Goal: Information Seeking & Learning: Check status

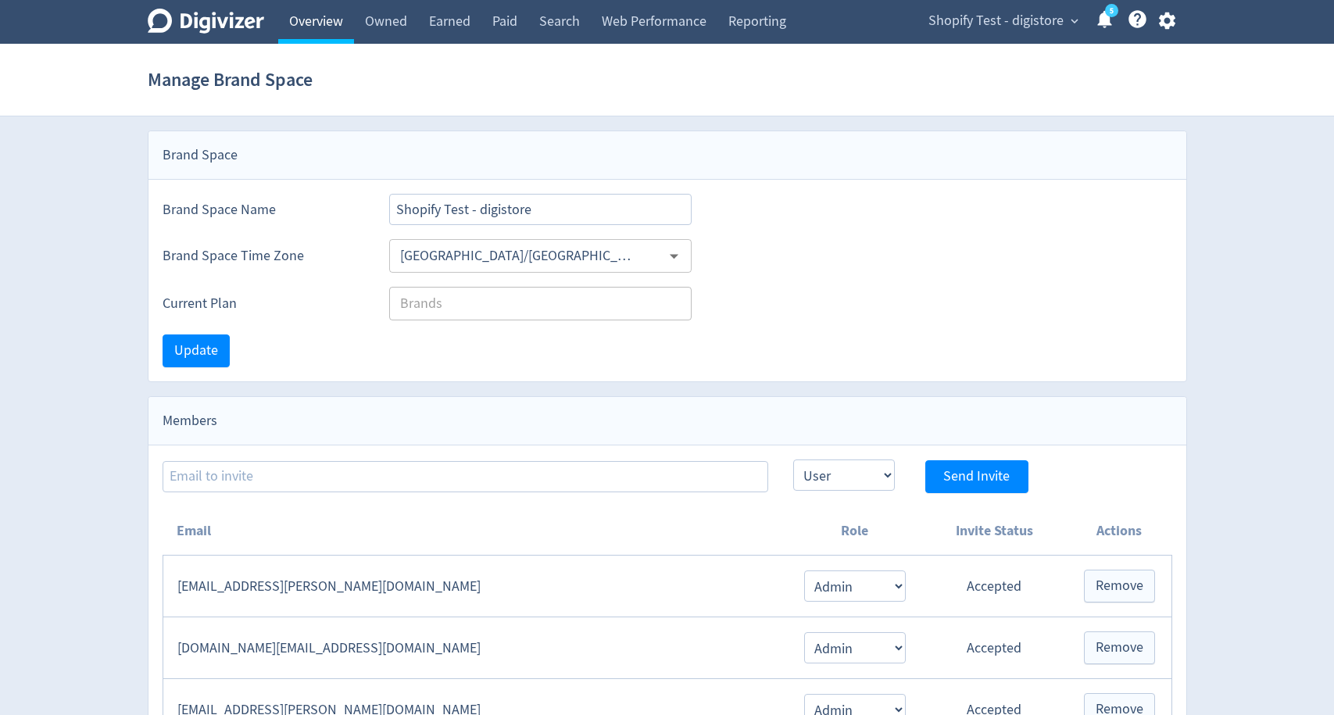
click at [340, 24] on link "Overview" at bounding box center [316, 22] width 76 height 44
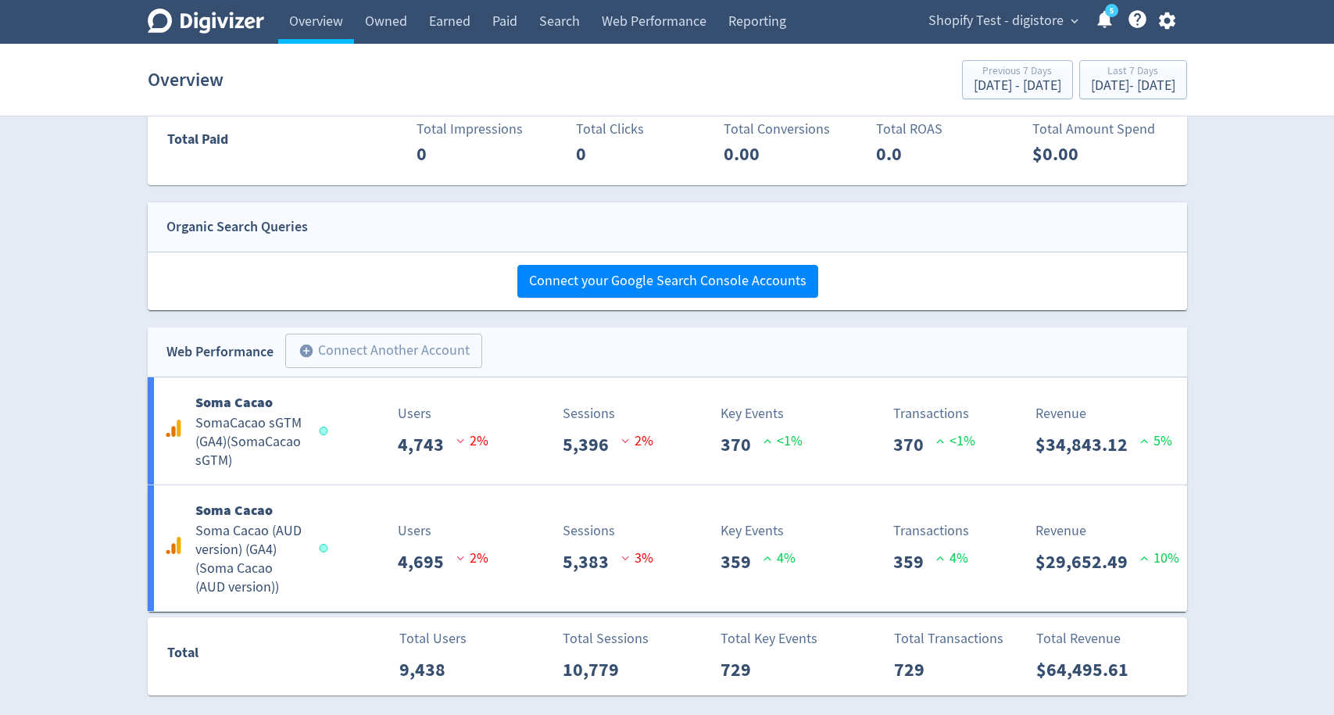
scroll to position [886, 0]
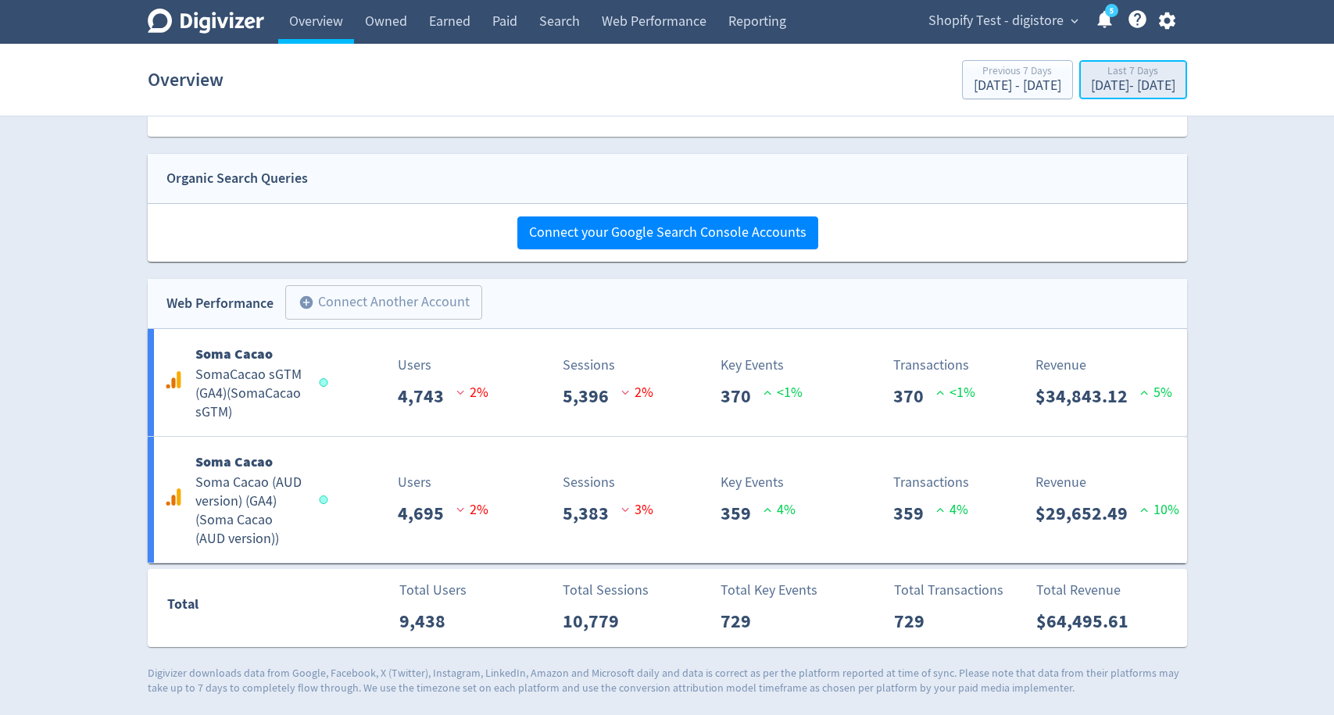
click at [1138, 92] on div "[DATE] - [DATE]" at bounding box center [1133, 86] width 84 height 14
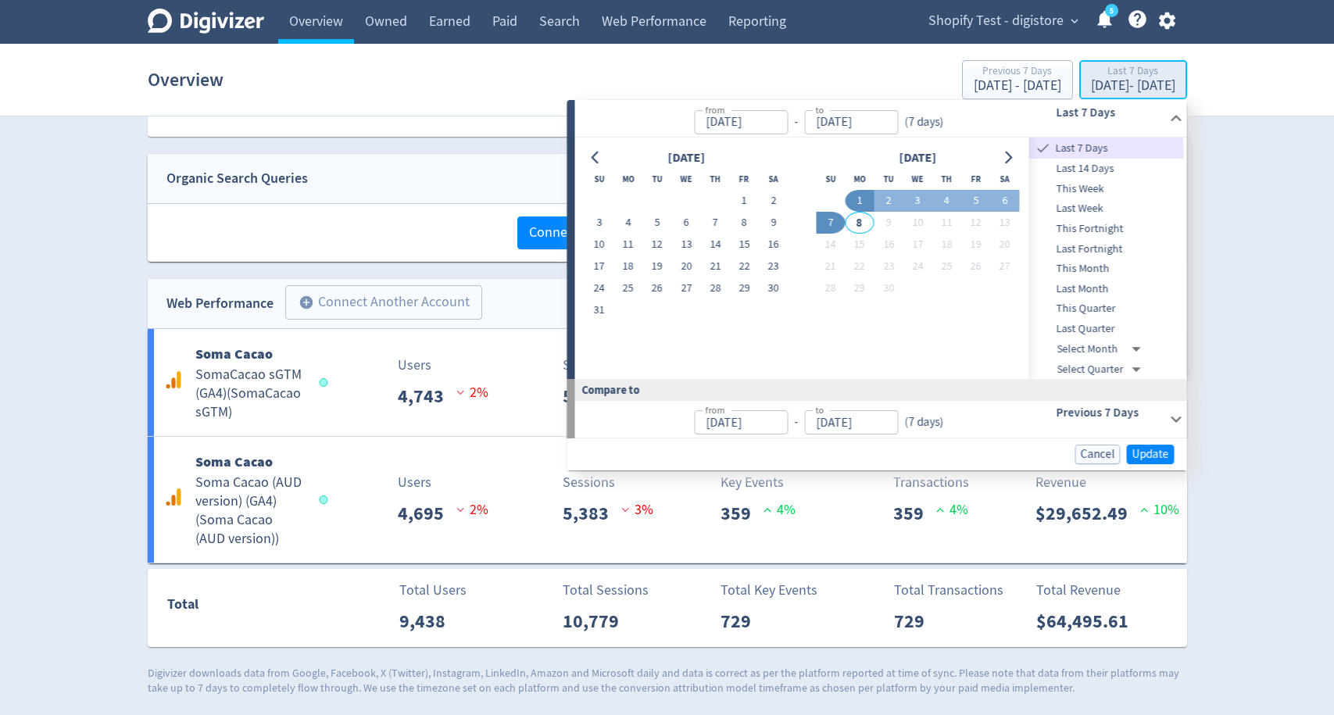
type input "[DATE]"
click at [828, 217] on button "7" at bounding box center [830, 223] width 29 height 22
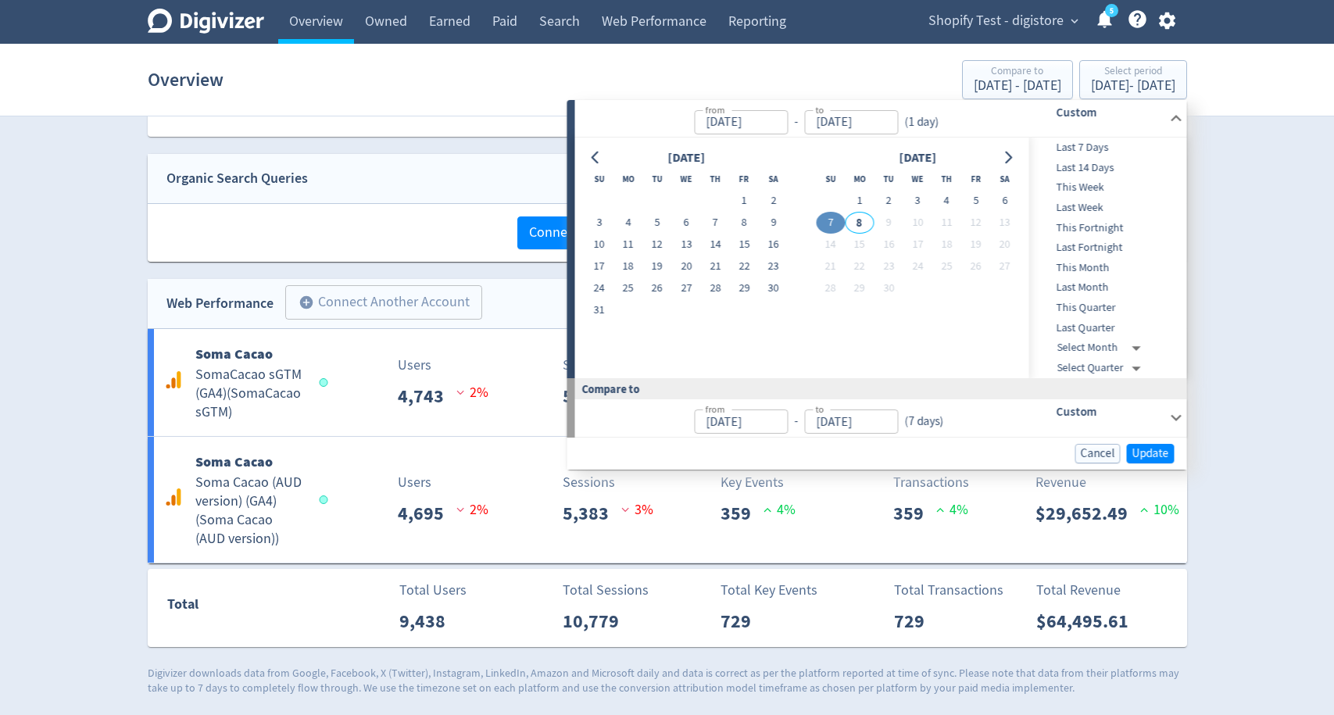
type input "[DATE]"
click at [828, 217] on button "7" at bounding box center [830, 223] width 29 height 22
type input "[DATE]"
click at [1136, 460] on button "Update" at bounding box center [1151, 454] width 48 height 20
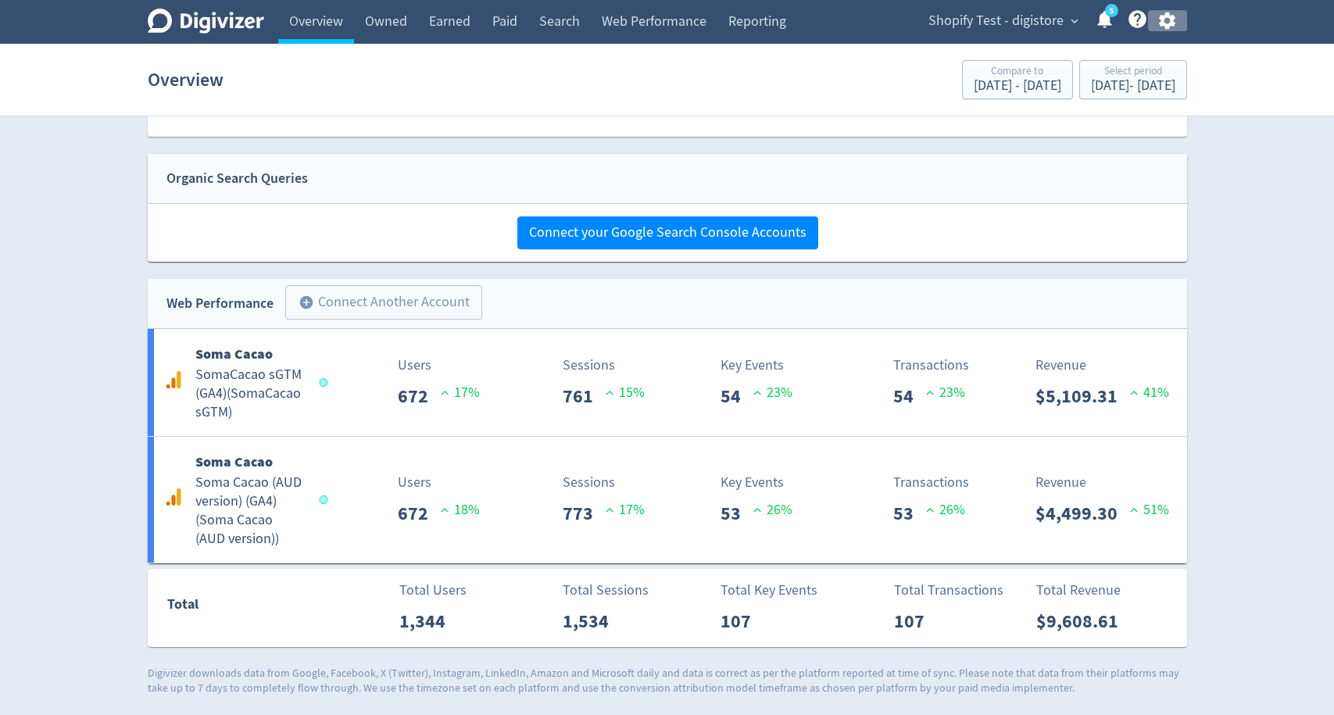
click at [1163, 26] on icon "button" at bounding box center [1167, 20] width 21 height 21
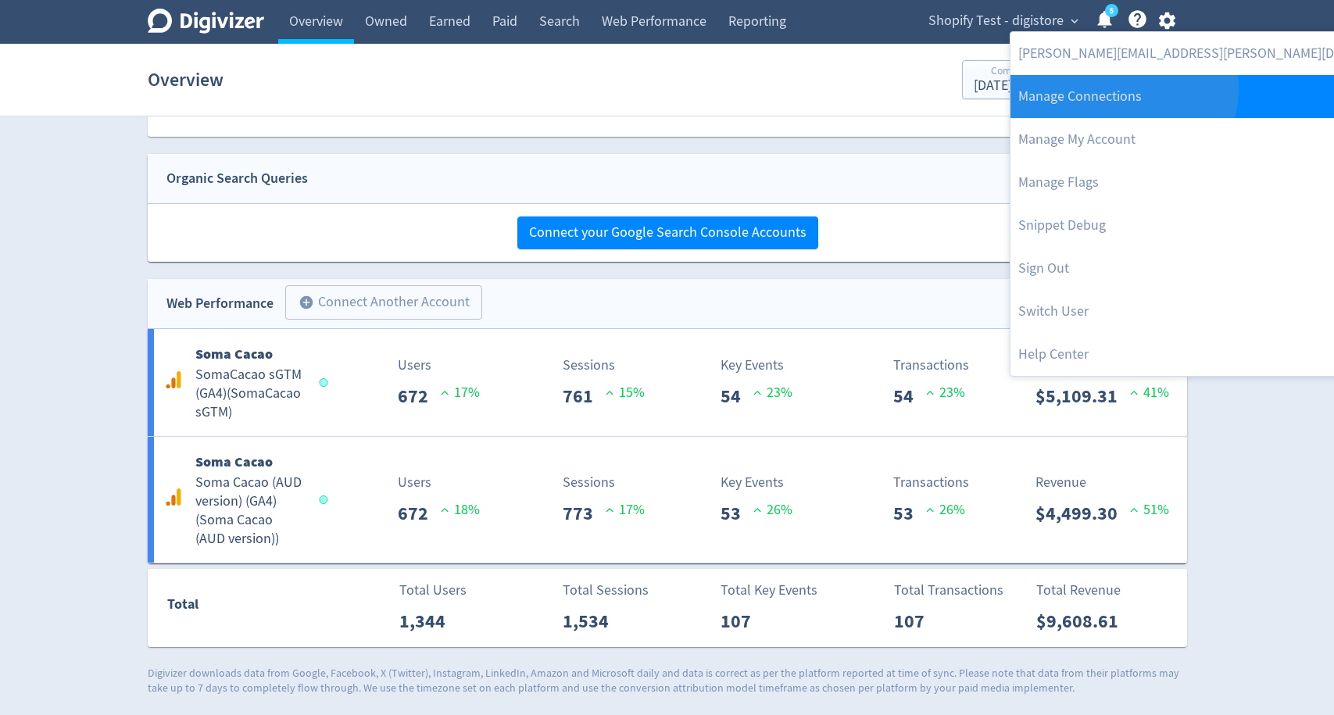
click at [1122, 89] on link "Manage Connections" at bounding box center [1219, 96] width 417 height 43
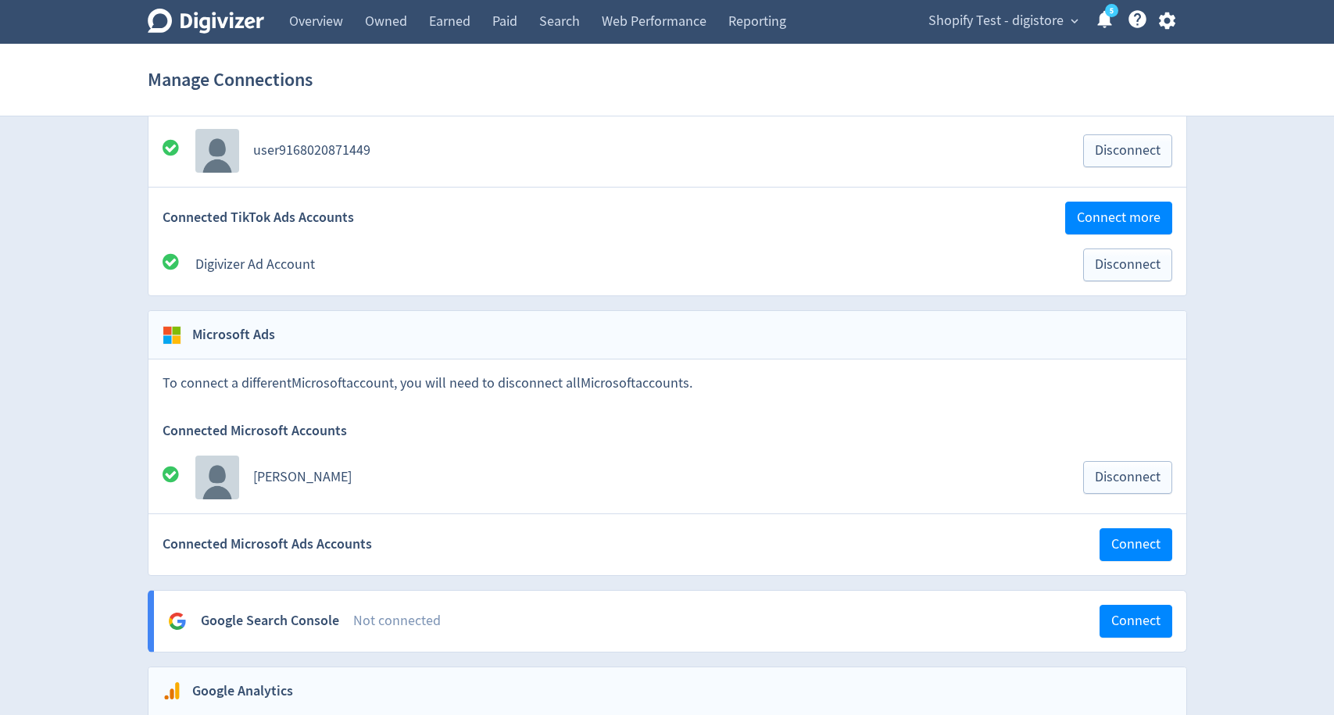
scroll to position [1572, 0]
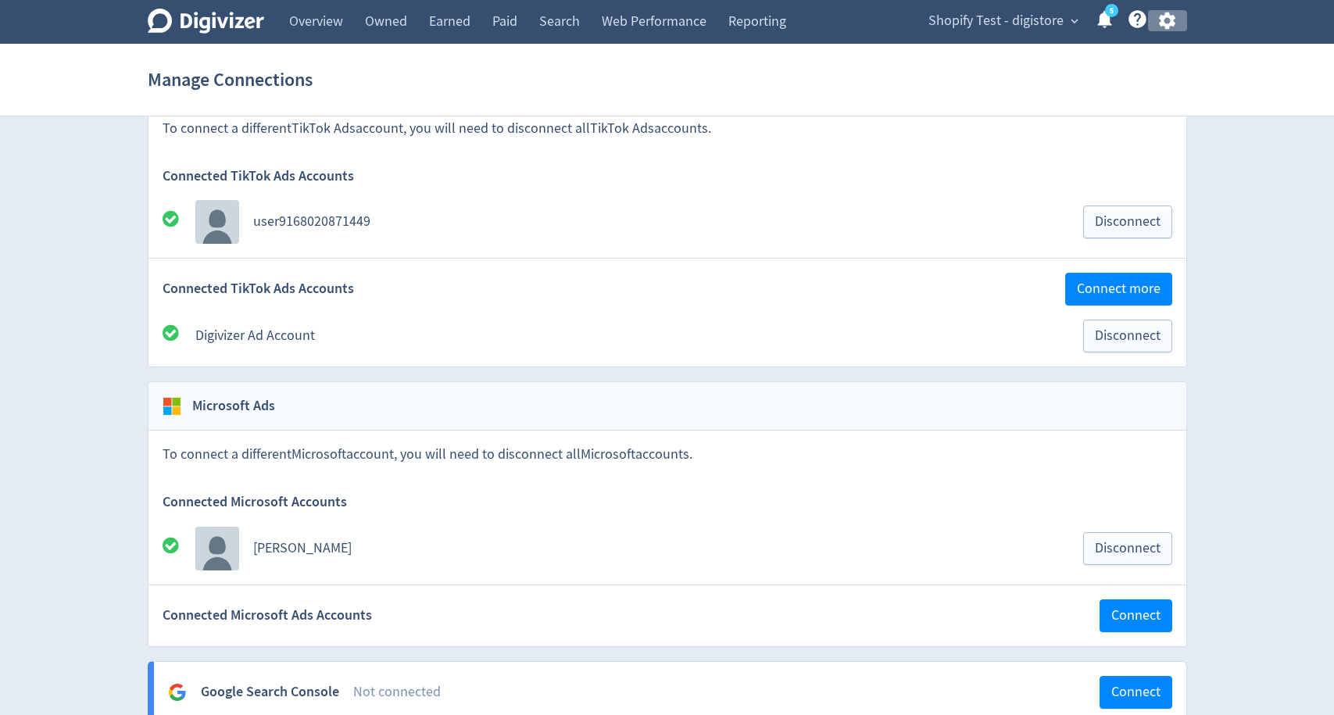
click at [1178, 24] on button "button" at bounding box center [1167, 20] width 39 height 21
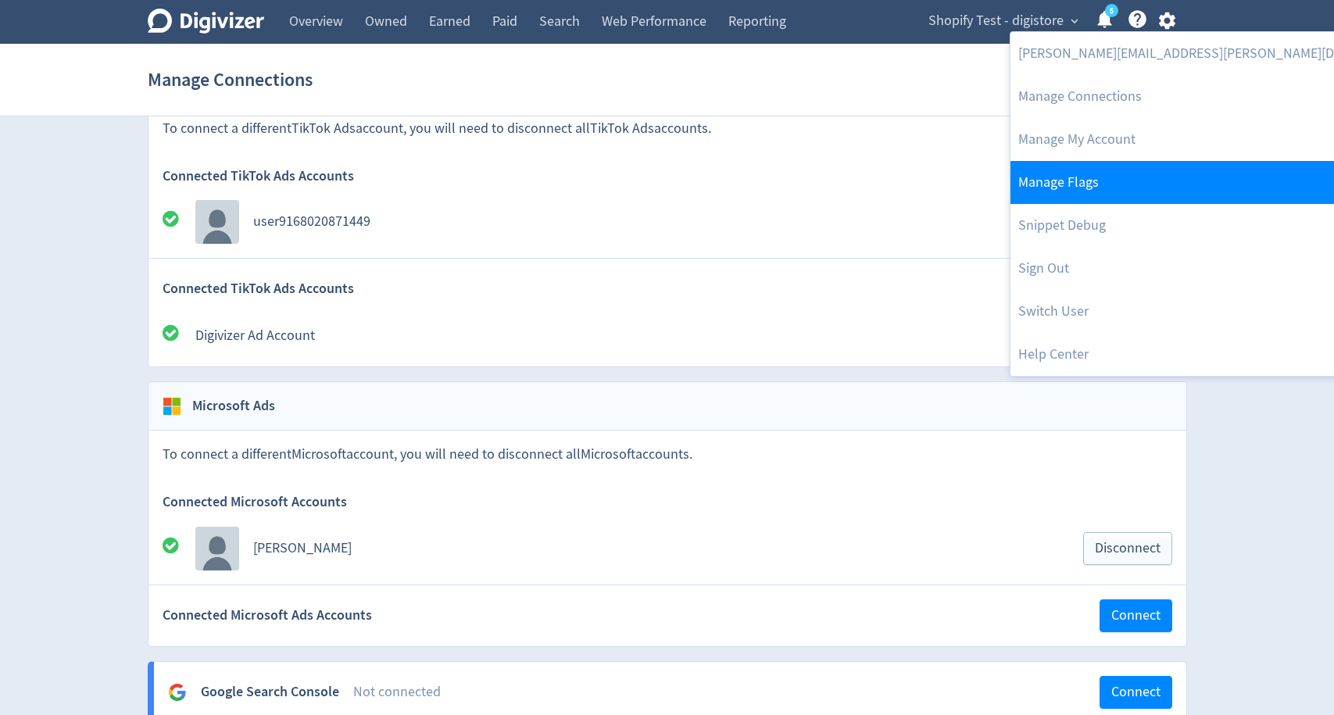
click at [1068, 184] on link "Manage Flags" at bounding box center [1219, 182] width 417 height 43
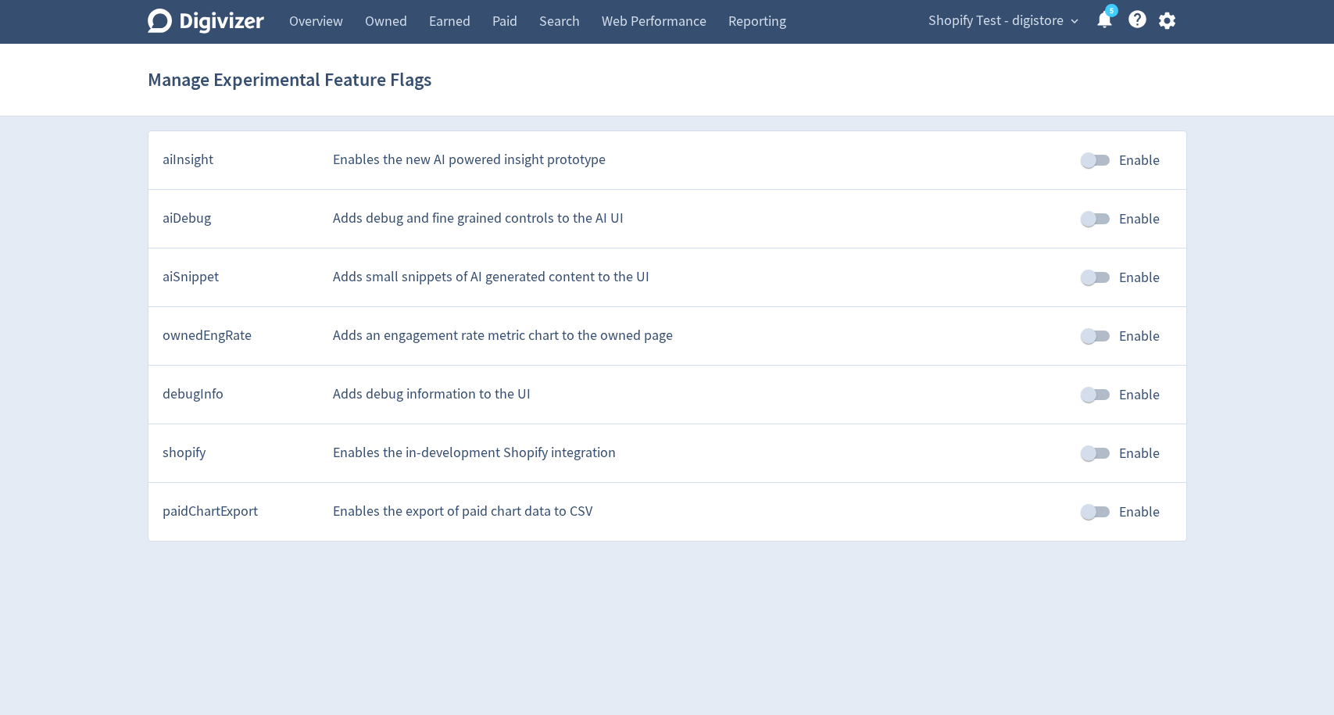
click at [1097, 456] on input "Enable" at bounding box center [1088, 453] width 89 height 30
checkbox input "true"
click at [1165, 26] on icon "button" at bounding box center [1167, 21] width 16 height 17
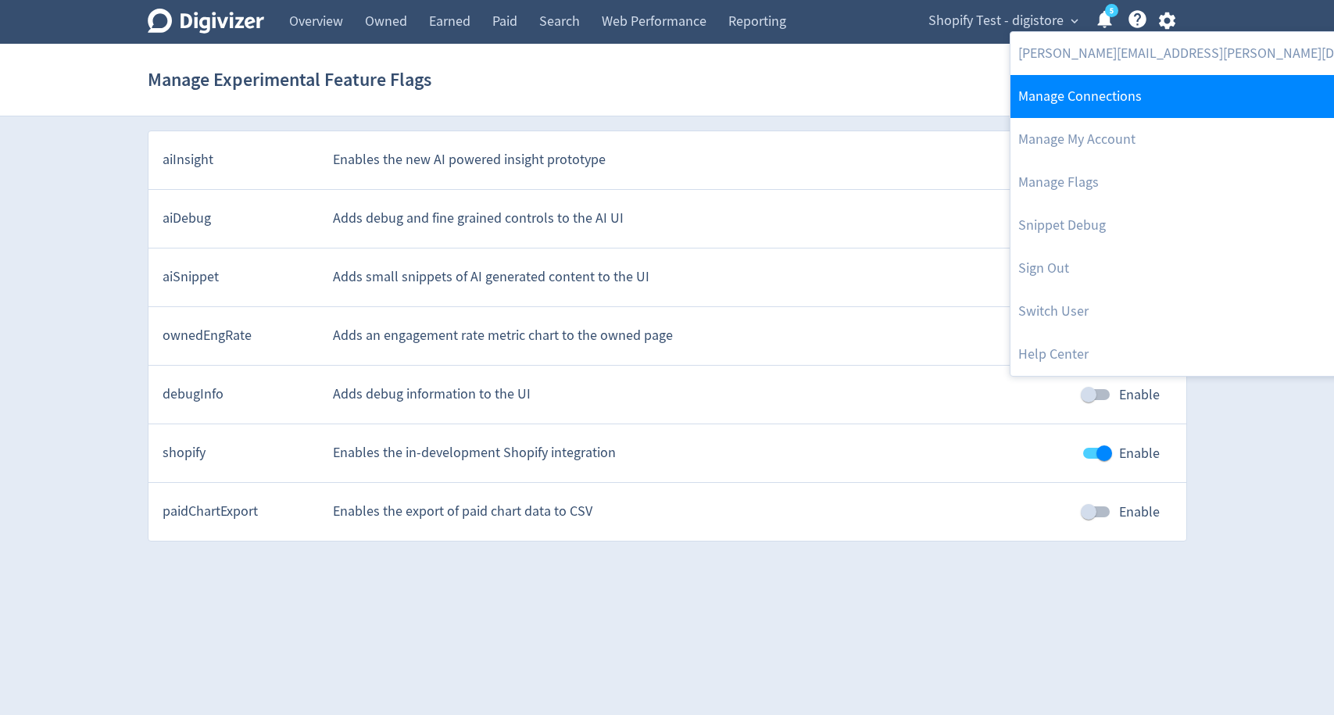
click at [1136, 90] on link "Manage Connections" at bounding box center [1219, 96] width 417 height 43
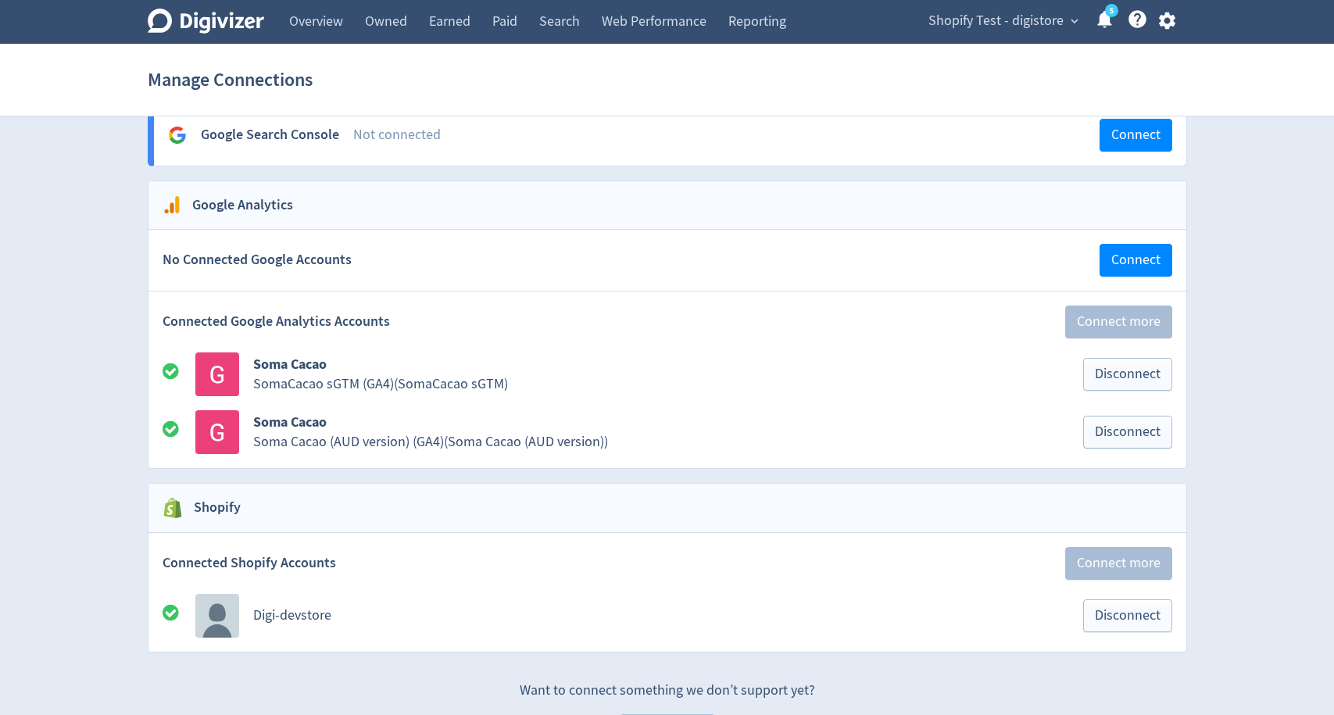
scroll to position [2180, 0]
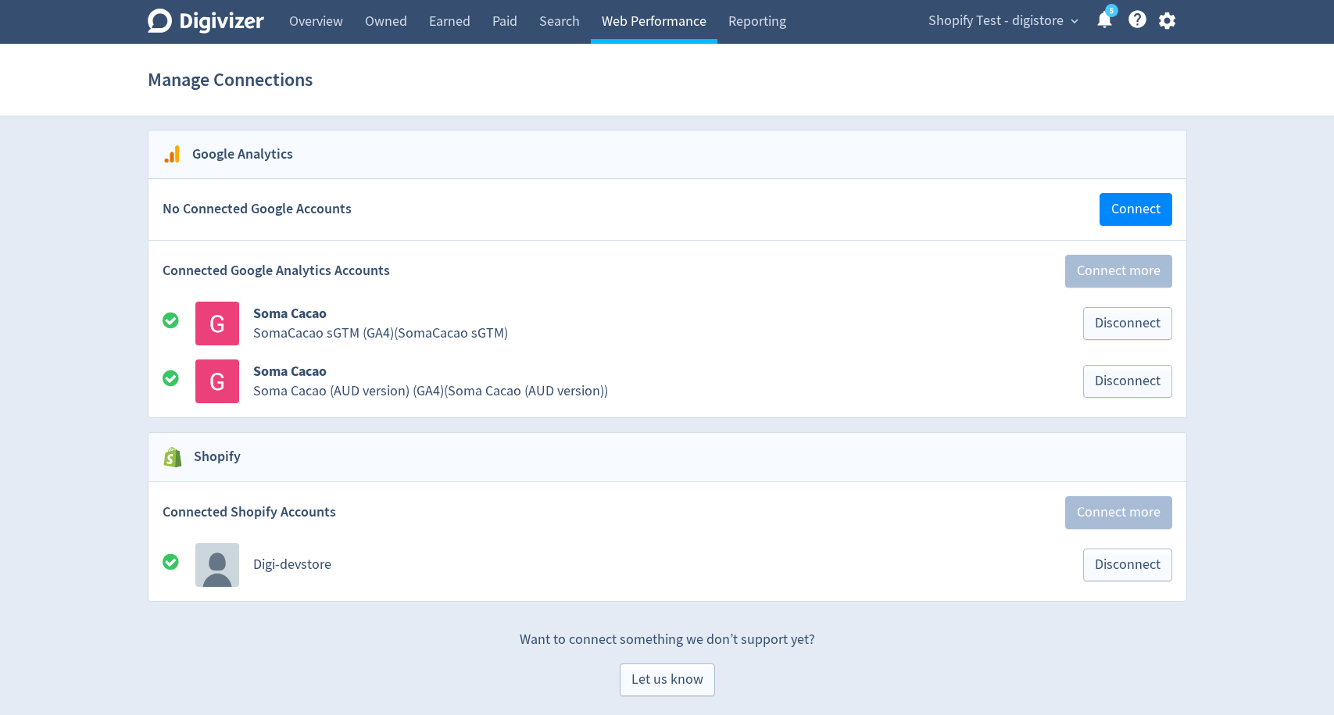
click at [670, 9] on link "Web Performance" at bounding box center [654, 22] width 127 height 44
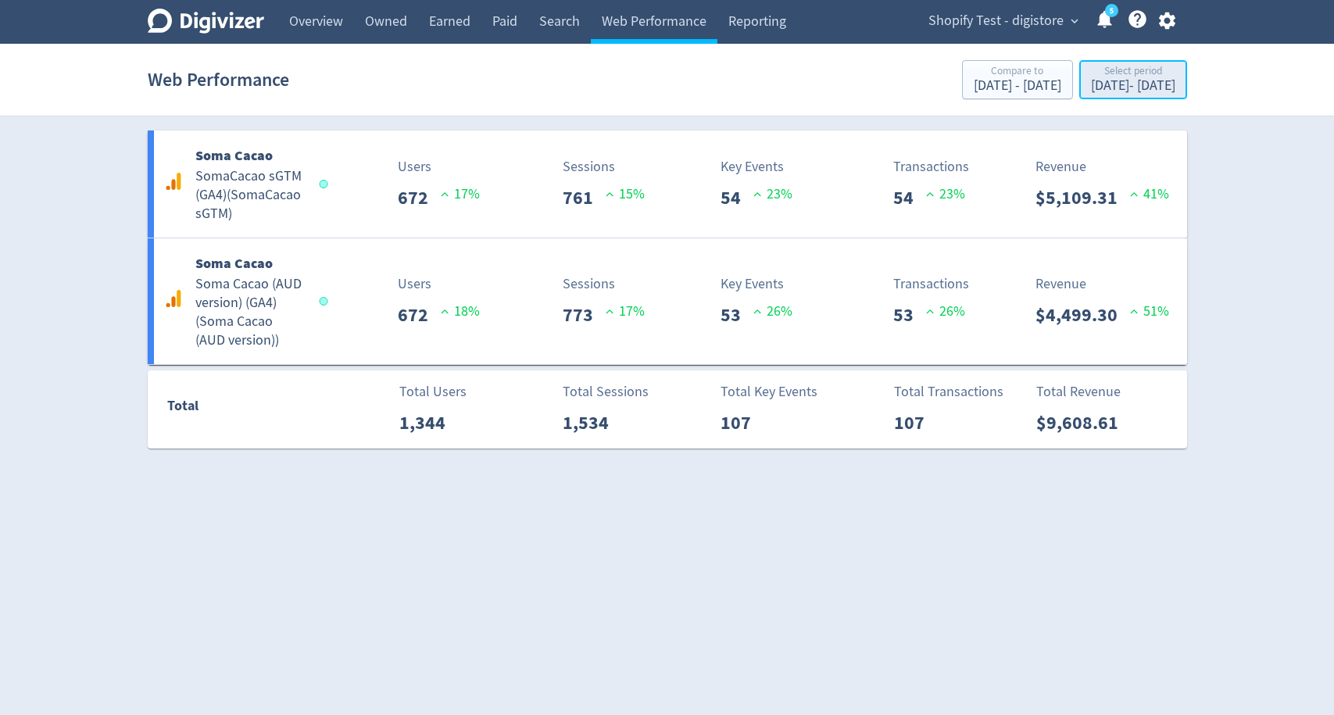
click at [1091, 67] on div "Select period" at bounding box center [1133, 72] width 84 height 13
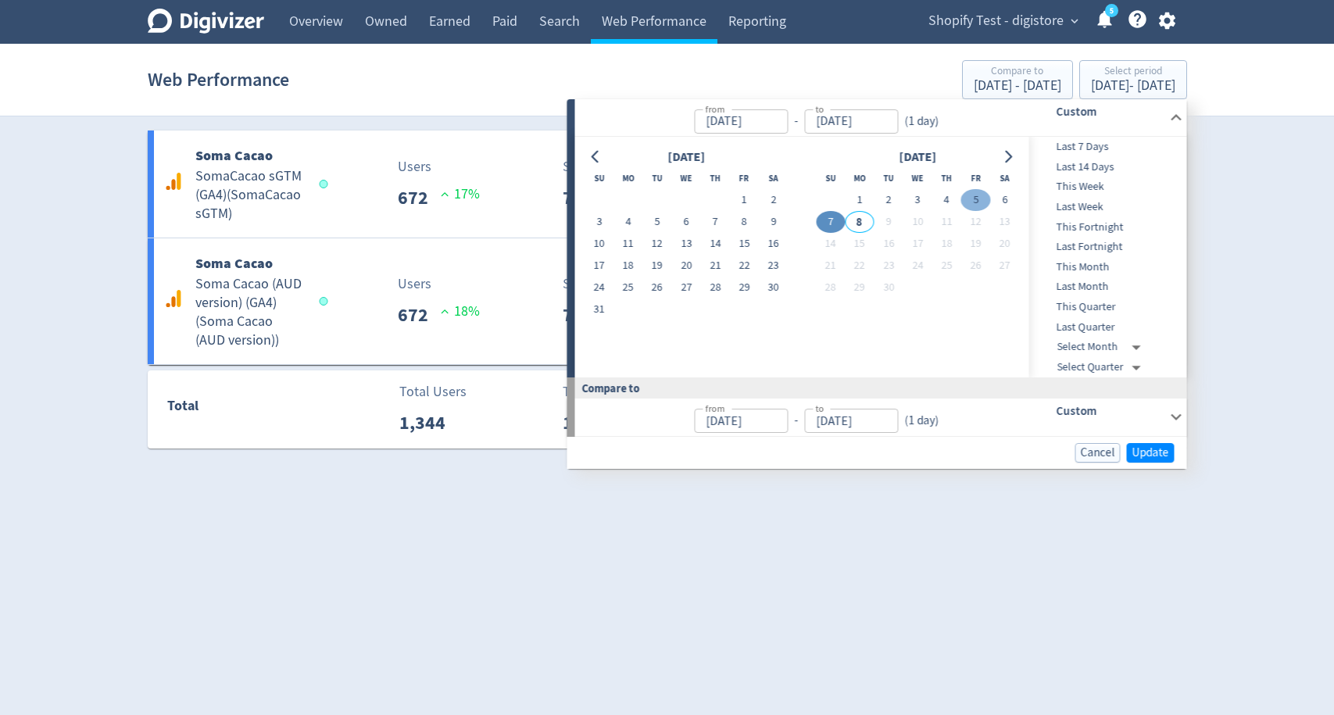
click at [975, 198] on button "5" at bounding box center [975, 200] width 29 height 22
type input "[DATE]"
click at [975, 198] on button "5" at bounding box center [975, 200] width 29 height 22
type input "[DATE]"
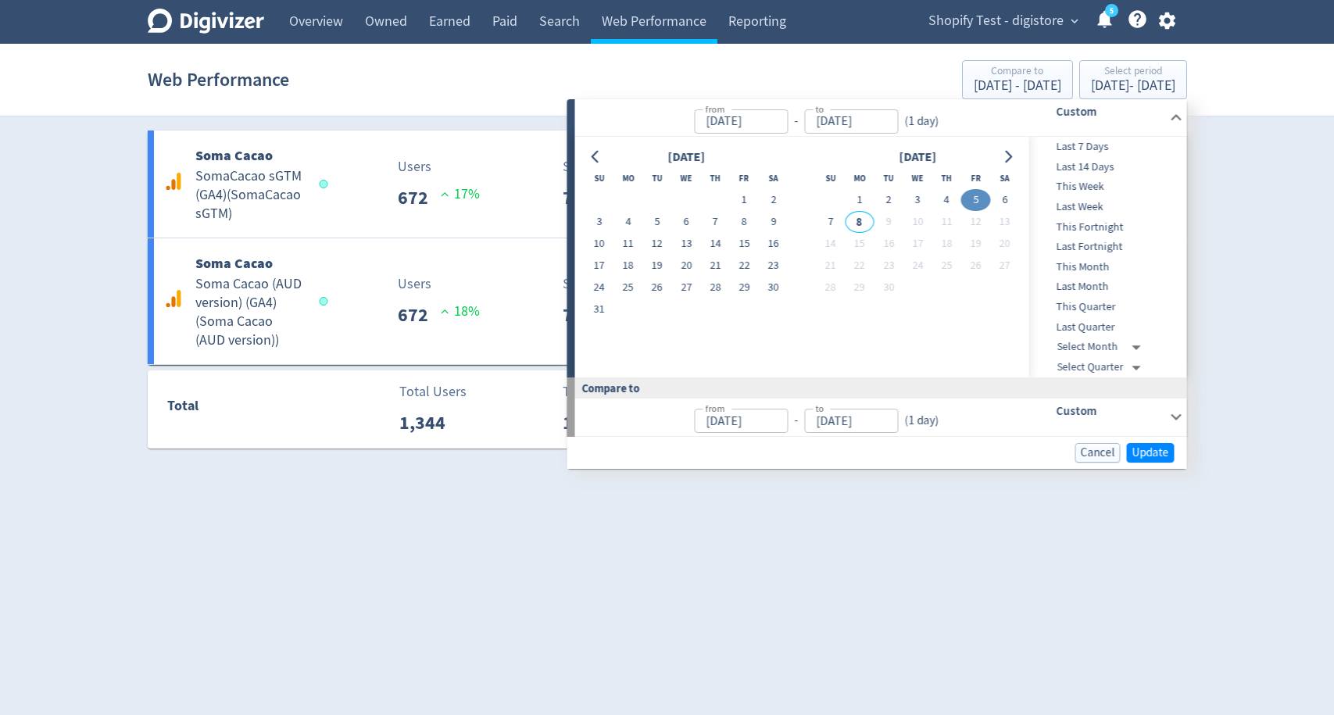
type input "[DATE]"
click at [1145, 451] on span "Update" at bounding box center [1150, 453] width 37 height 12
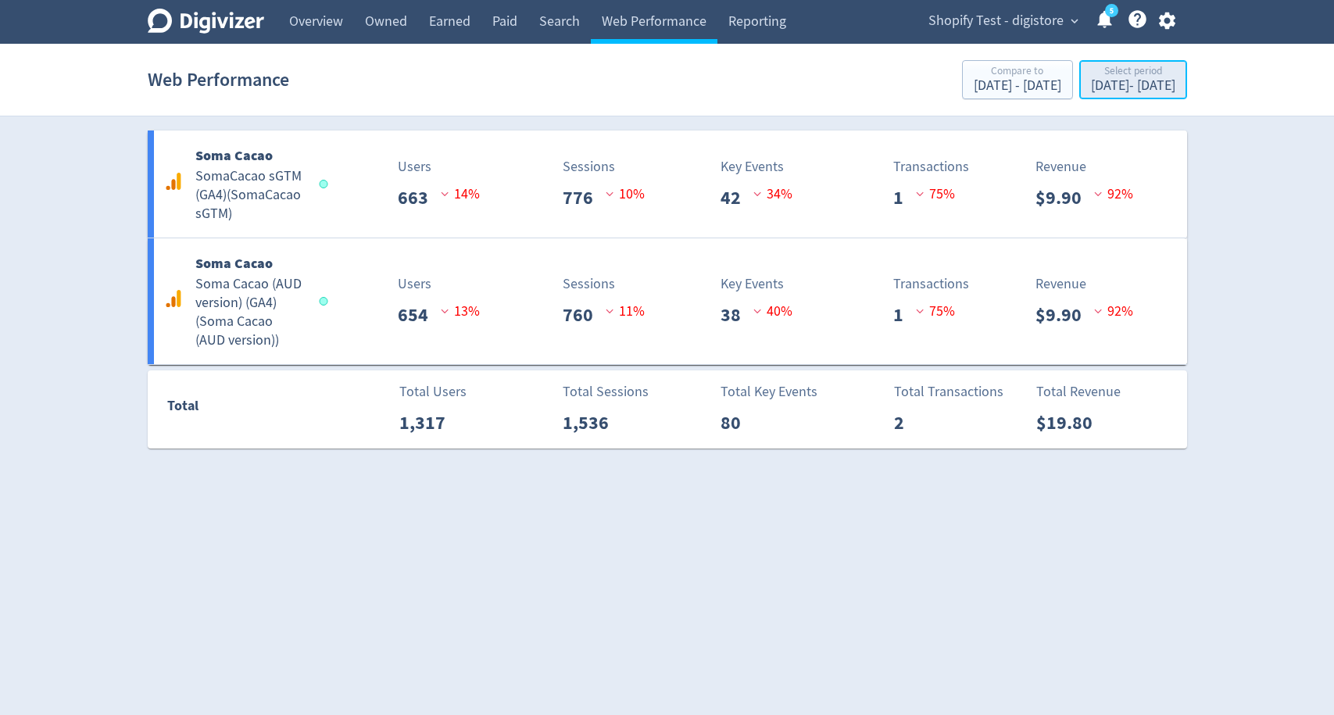
click at [1129, 66] on div "Select period" at bounding box center [1133, 72] width 84 height 13
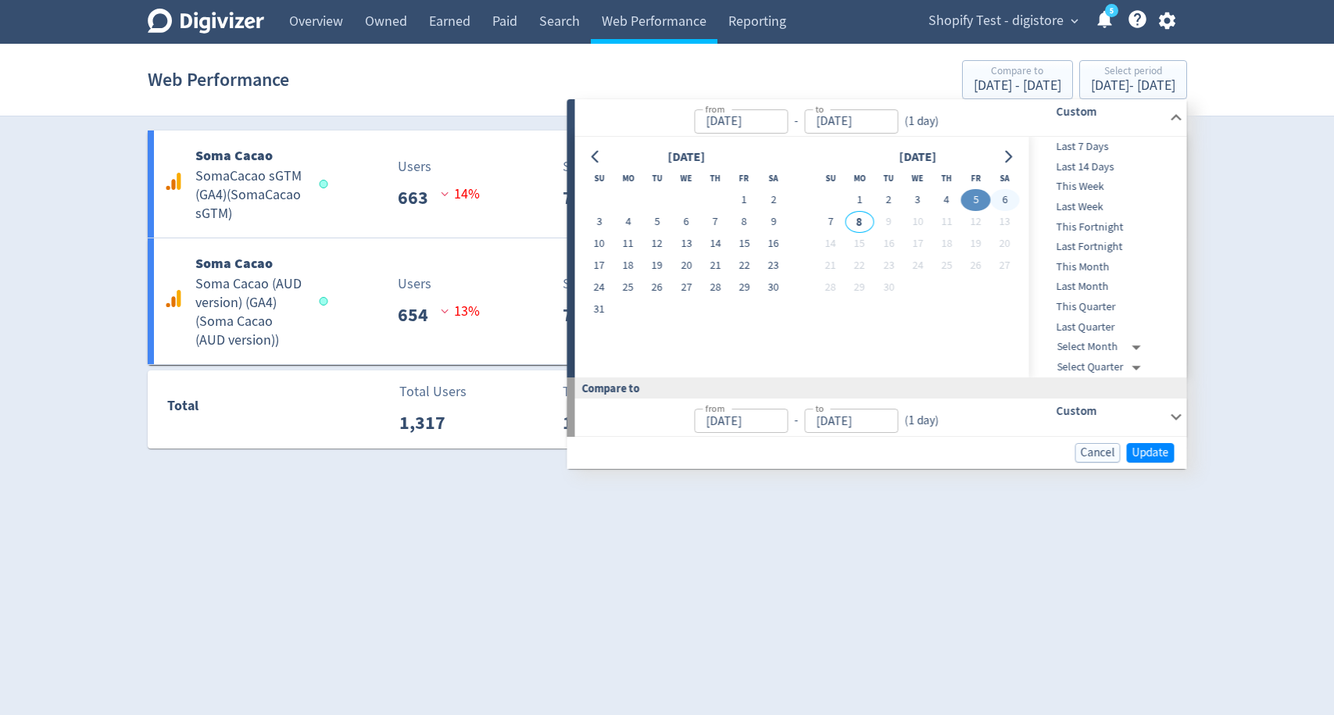
click at [1000, 199] on button "6" at bounding box center [1004, 200] width 29 height 22
type input "[DATE]"
click at [1000, 199] on button "6" at bounding box center [1004, 200] width 29 height 22
type input "[DATE]"
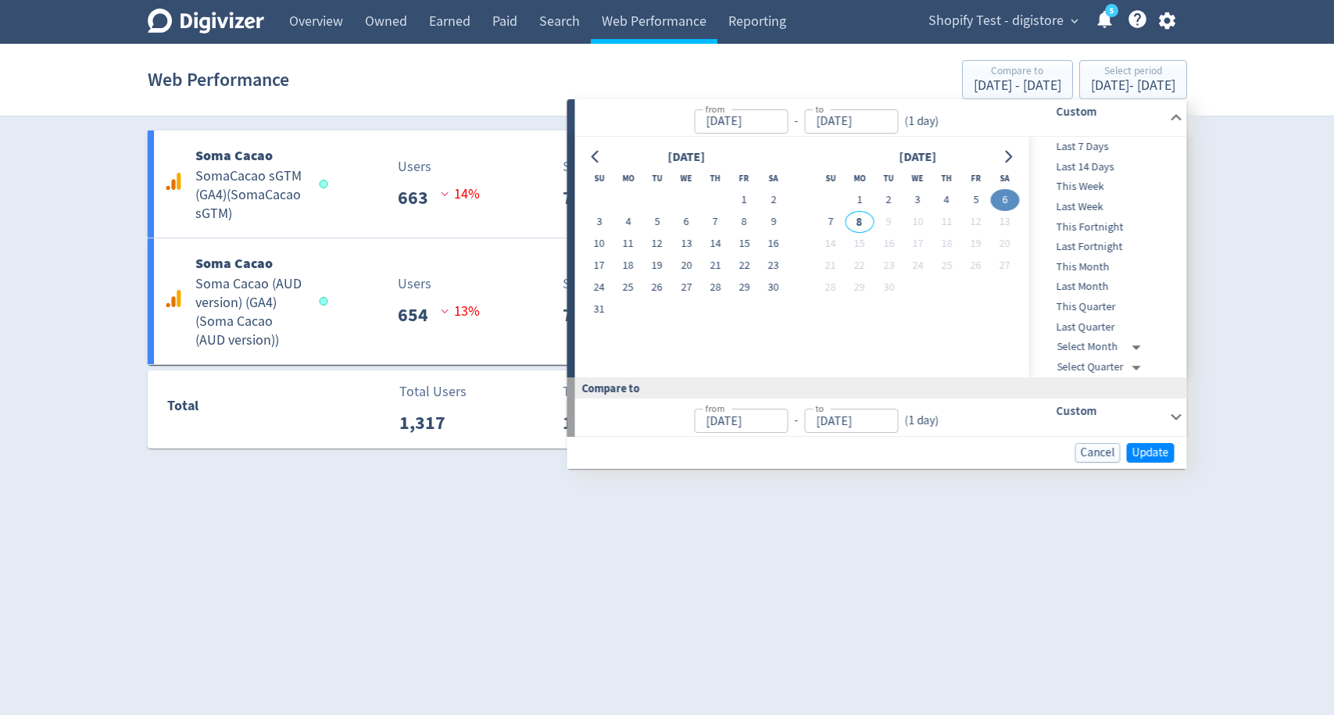
type input "[DATE]"
click at [1132, 458] on span "Update" at bounding box center [1150, 453] width 37 height 12
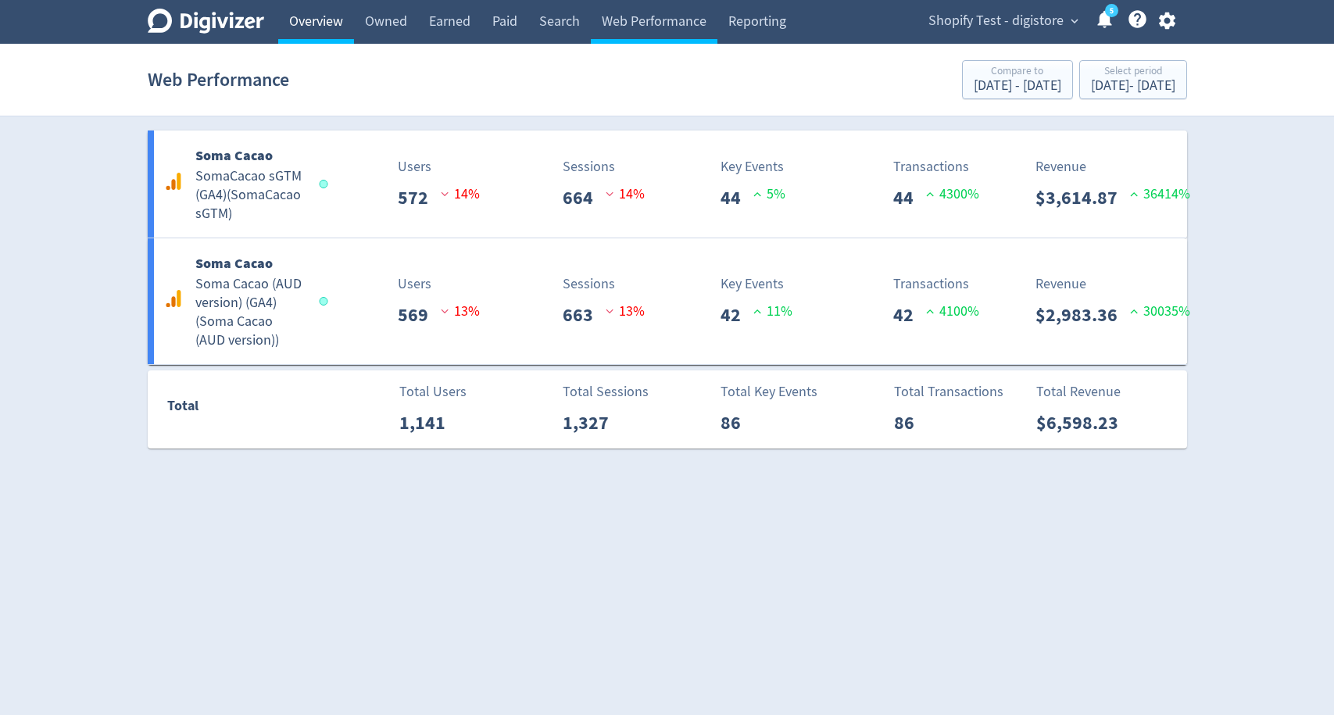
click at [318, 36] on link "Overview" at bounding box center [316, 22] width 76 height 44
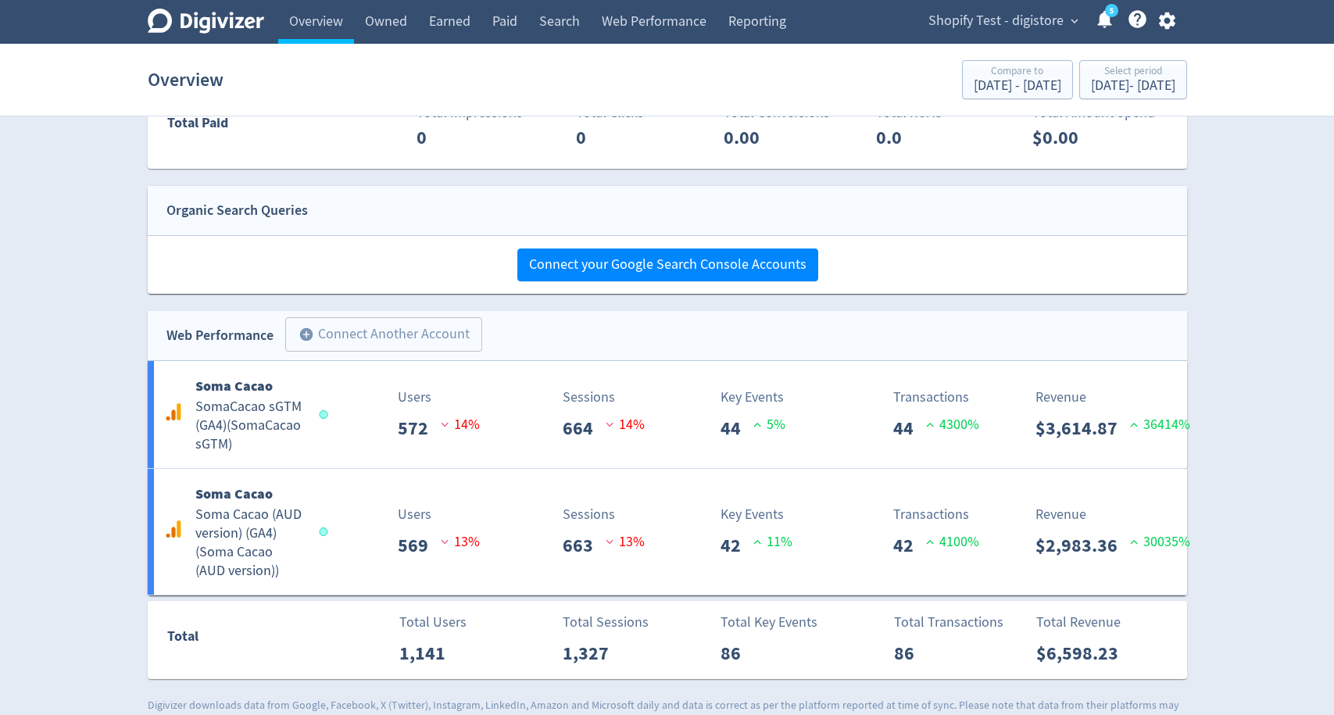
scroll to position [886, 0]
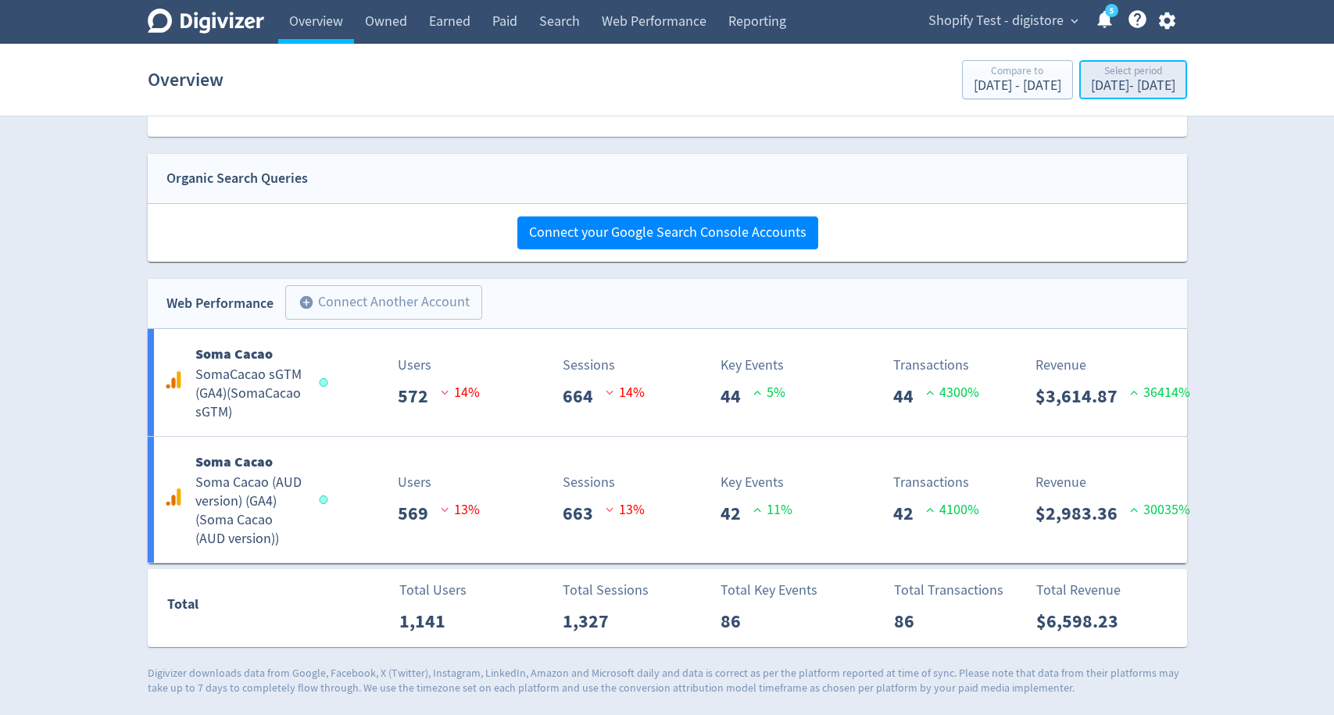
click at [1140, 77] on div "Select period" at bounding box center [1133, 72] width 84 height 13
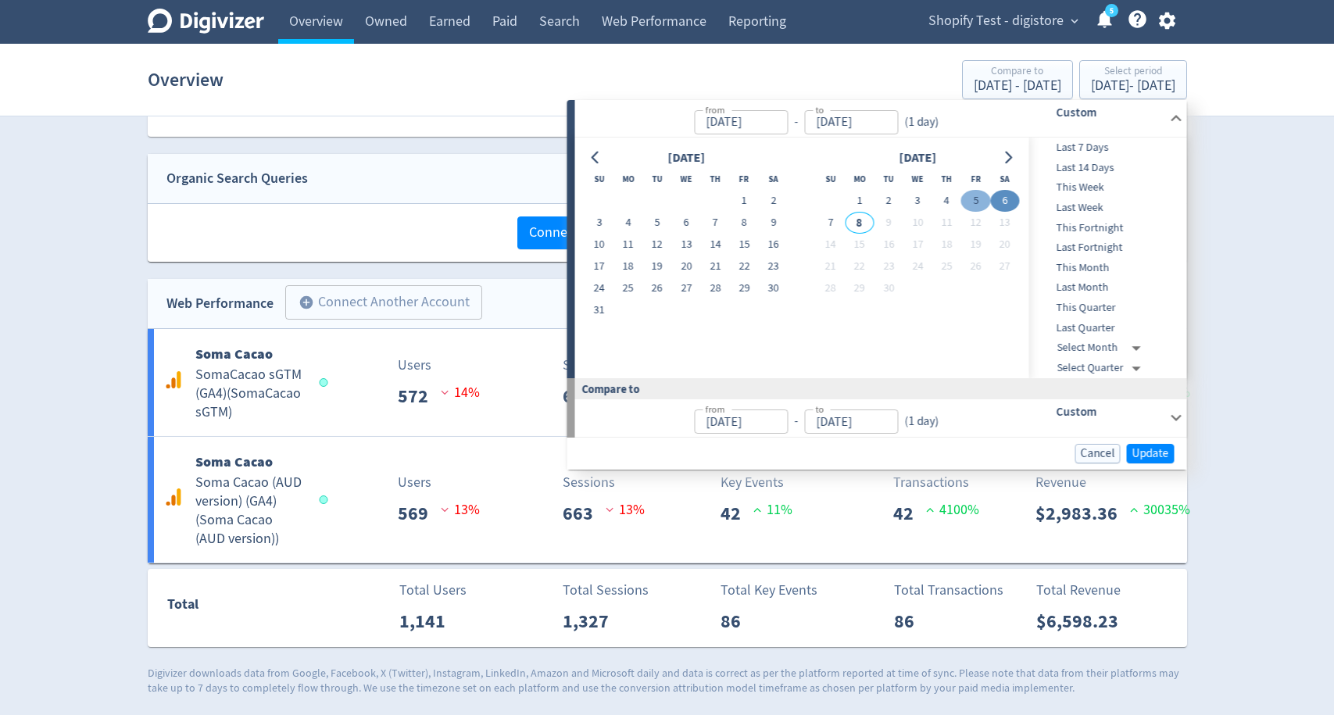
click at [974, 202] on button "5" at bounding box center [975, 201] width 29 height 22
type input "[DATE]"
click at [974, 202] on button "5" at bounding box center [975, 201] width 29 height 22
type input "[DATE]"
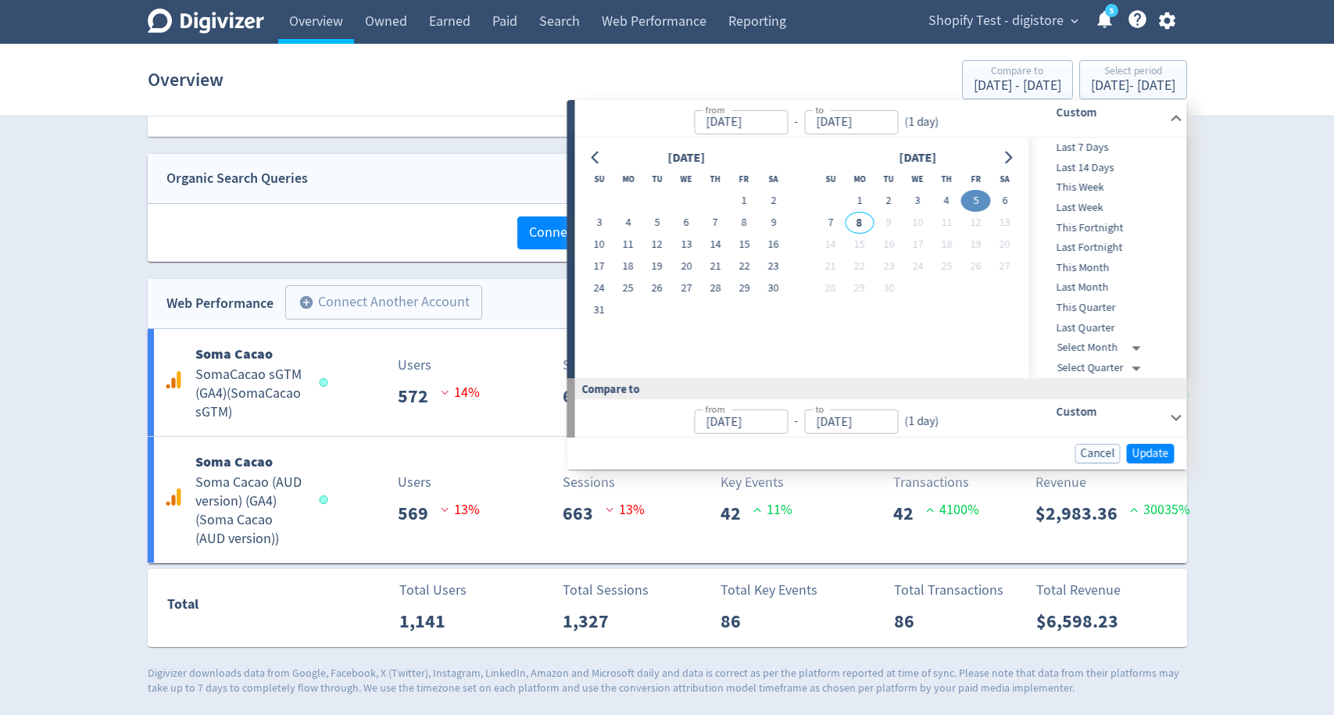
type input "[DATE]"
click at [1150, 448] on span "Update" at bounding box center [1150, 454] width 37 height 12
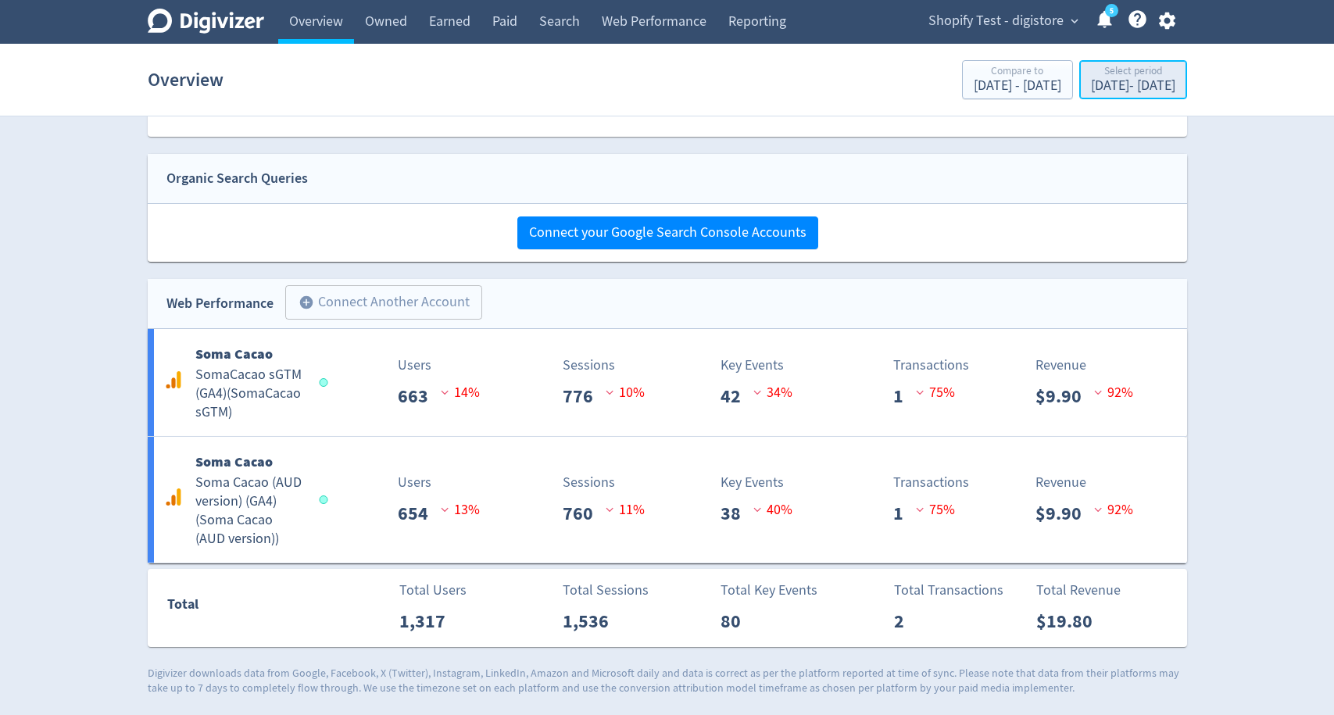
click at [1121, 80] on div "[DATE] - [DATE]" at bounding box center [1133, 86] width 84 height 14
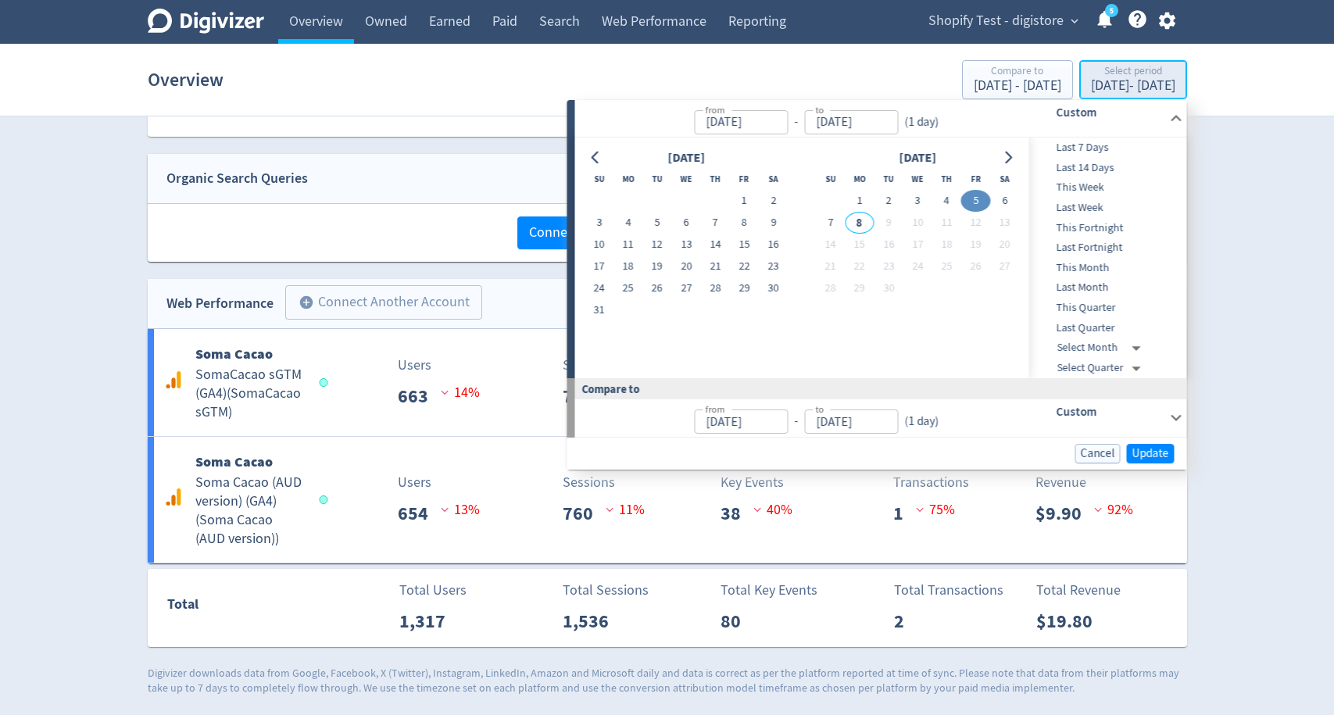
type input "[DATE]"
click at [938, 199] on button "4" at bounding box center [946, 201] width 29 height 22
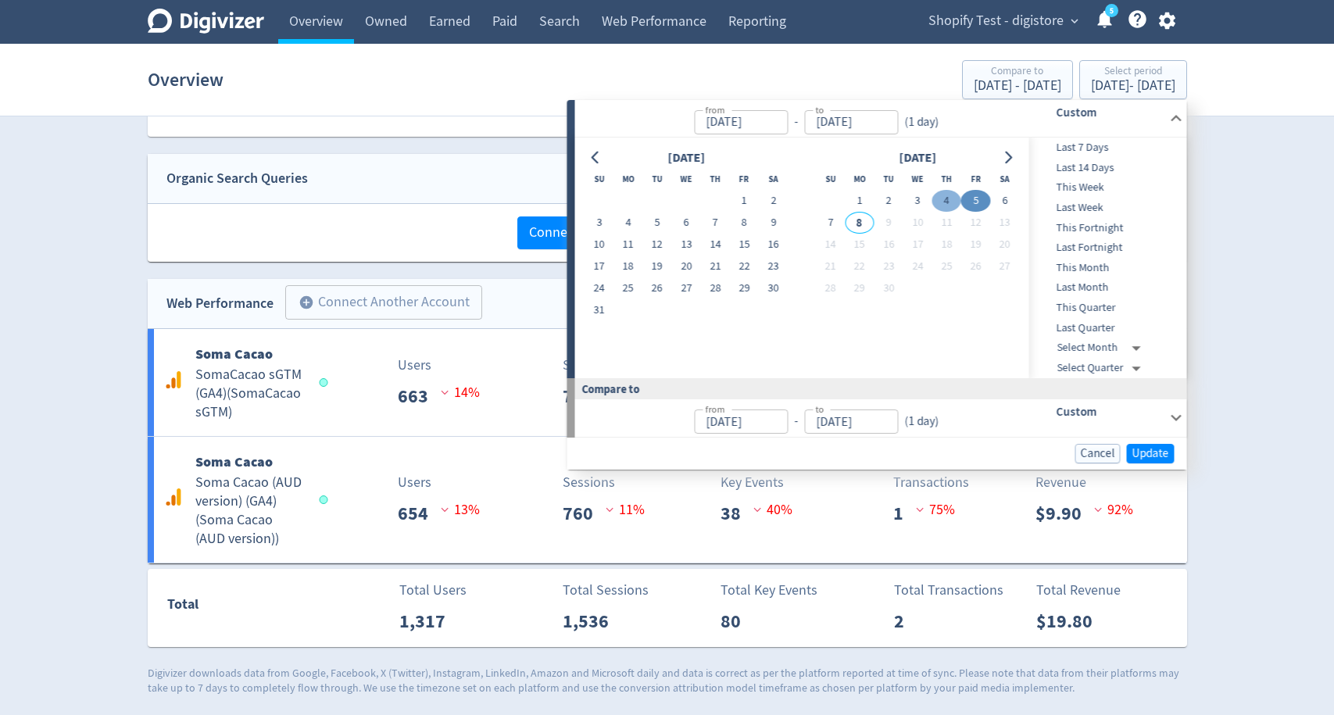
type input "[DATE]"
click at [938, 199] on button "4" at bounding box center [946, 201] width 29 height 22
type input "[DATE]"
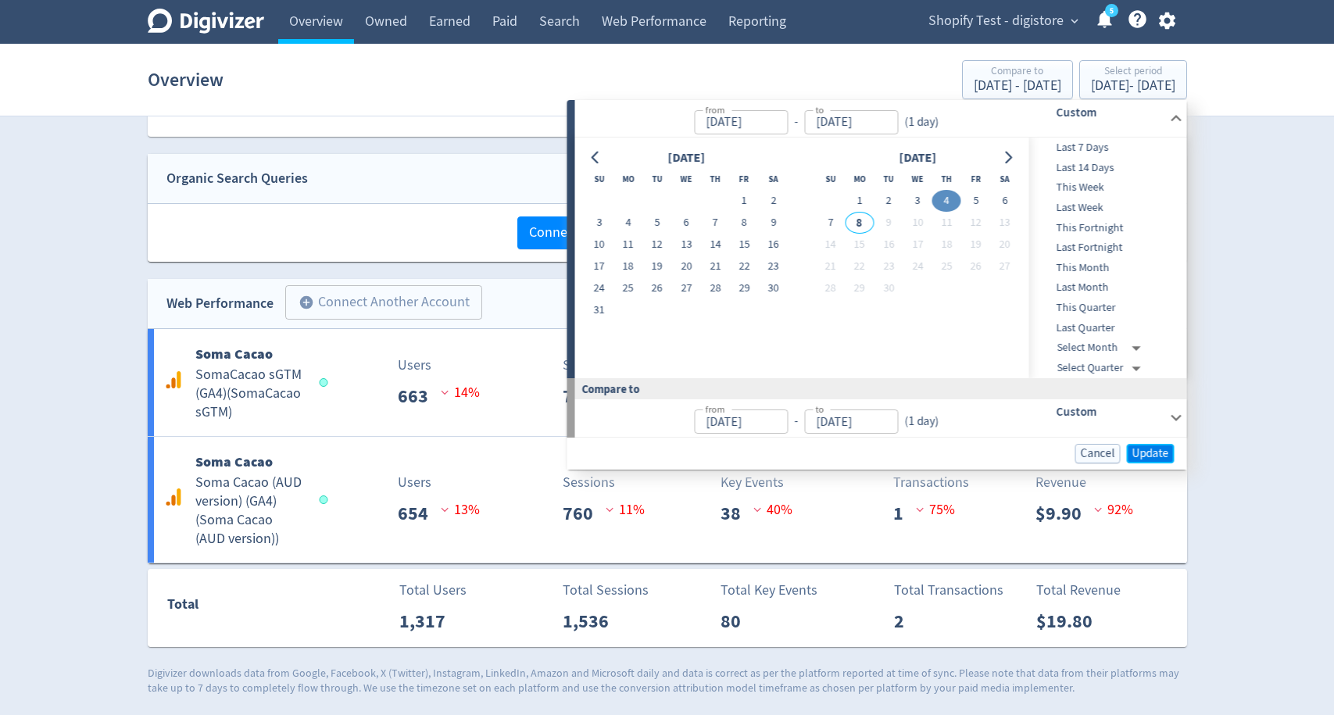
click at [1158, 449] on span "Update" at bounding box center [1150, 454] width 37 height 12
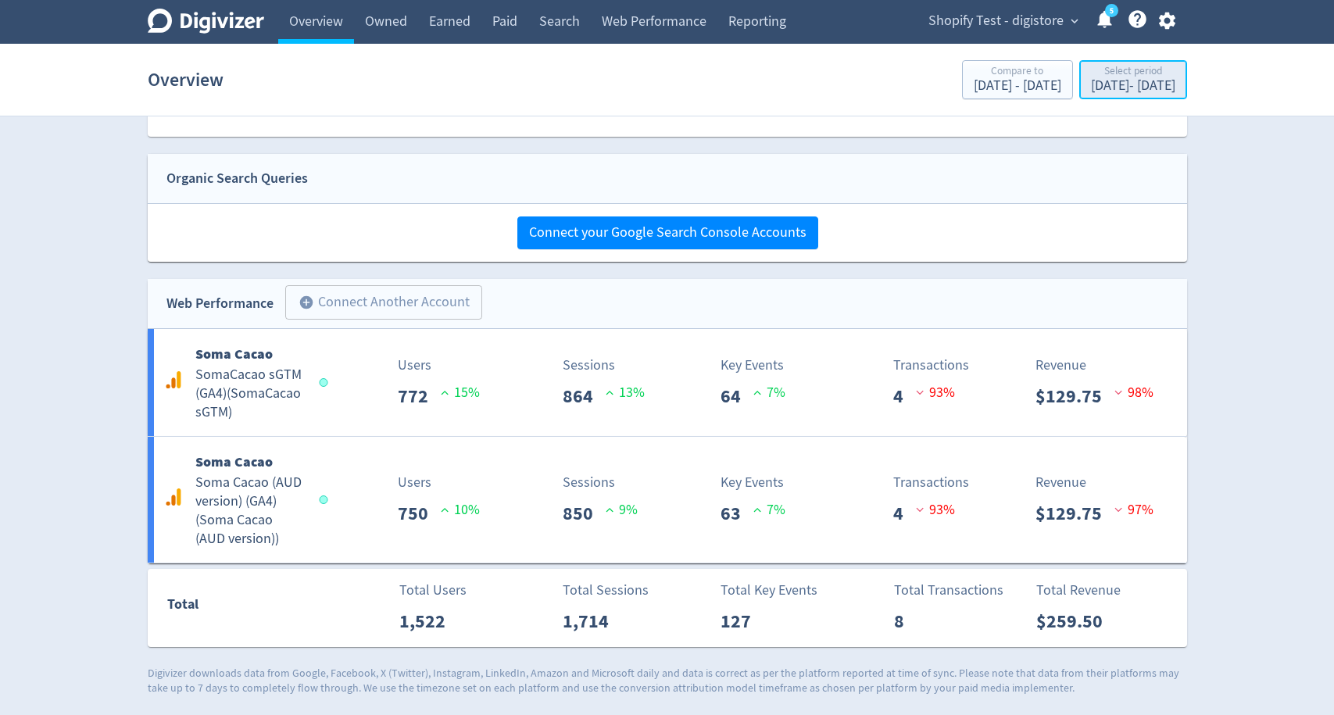
click at [1150, 84] on div "[DATE] - [DATE]" at bounding box center [1133, 86] width 84 height 14
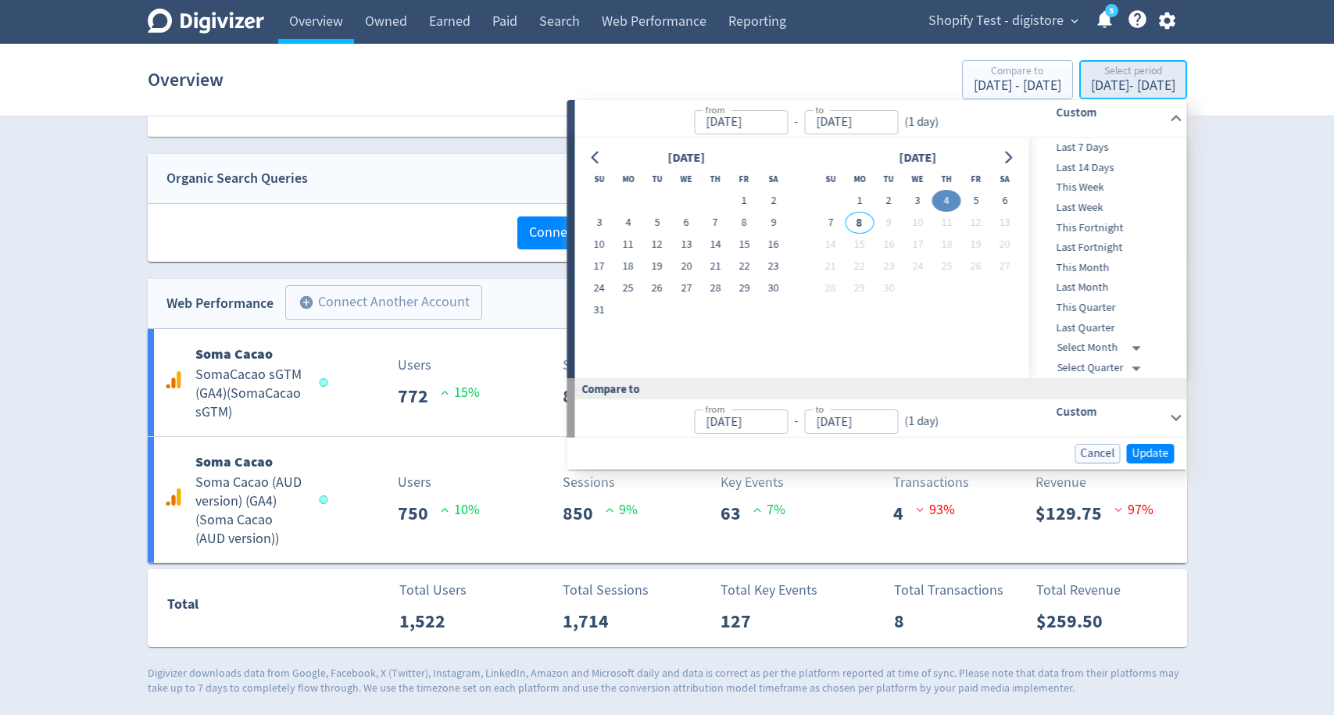
type input "[DATE]"
click at [979, 202] on button "5" at bounding box center [975, 201] width 29 height 22
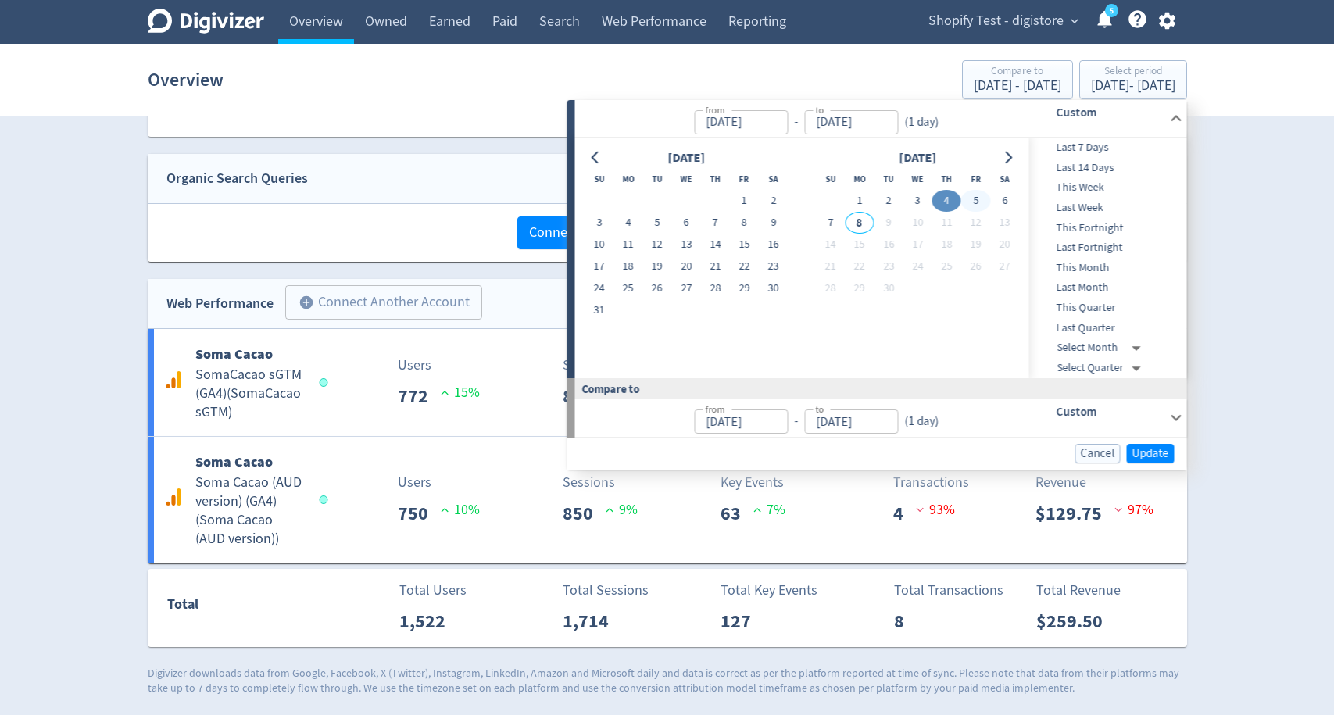
type input "[DATE]"
click at [889, 200] on button "2" at bounding box center [889, 201] width 29 height 22
type input "[DATE]"
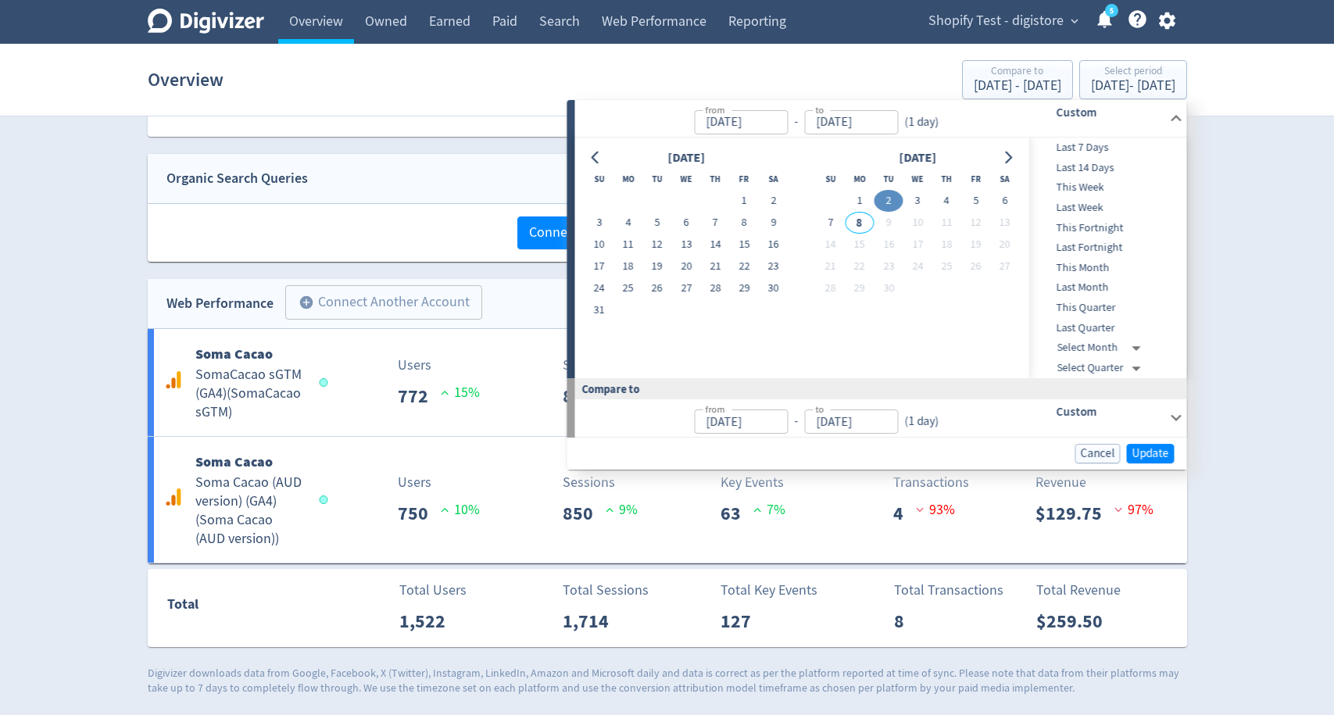
click at [889, 200] on button "2" at bounding box center [889, 201] width 29 height 22
type input "[DATE]"
click at [1150, 444] on button "Update" at bounding box center [1151, 454] width 48 height 20
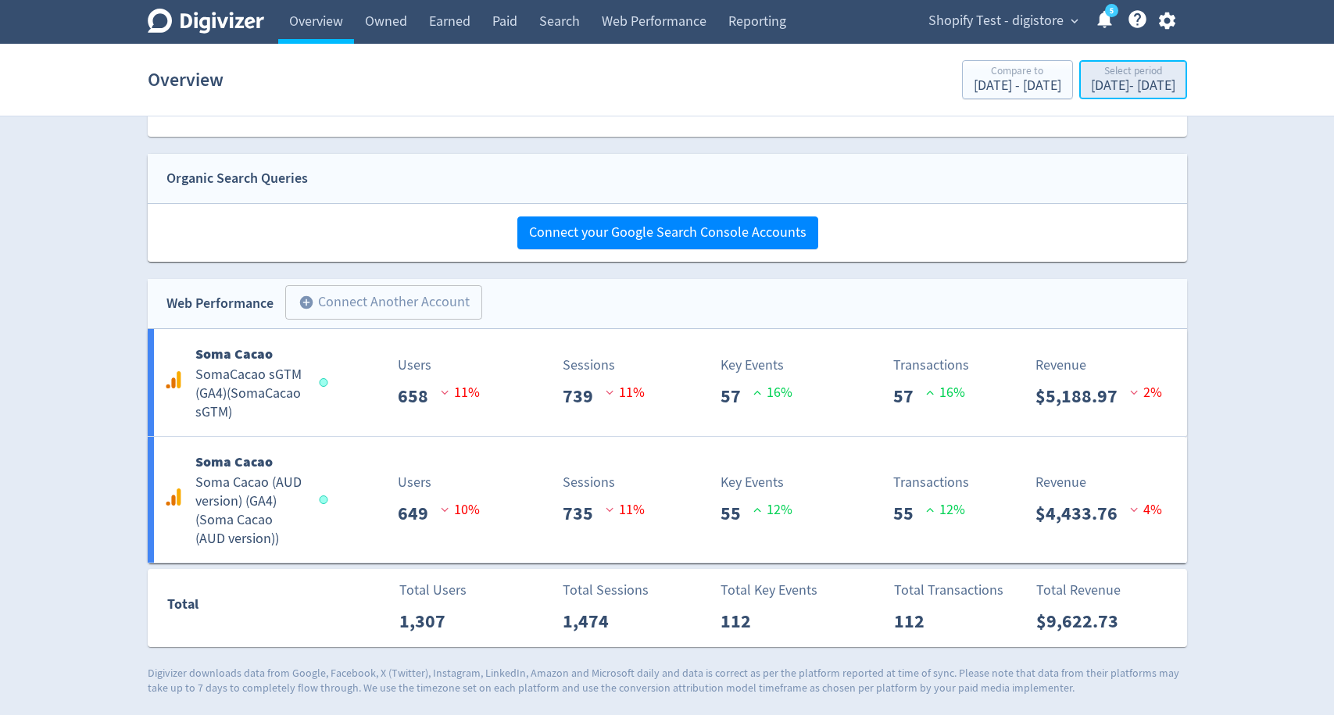
click at [1118, 91] on div "[DATE] - [DATE]" at bounding box center [1133, 86] width 84 height 14
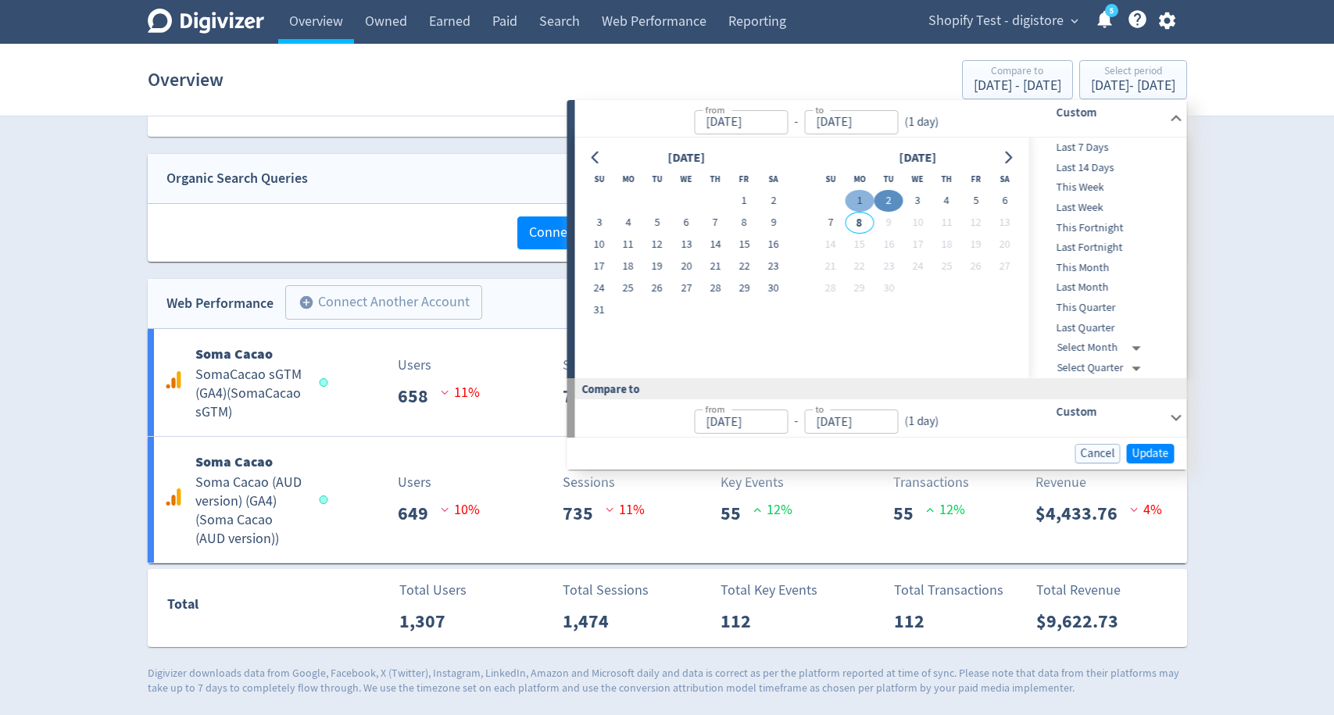
click at [861, 202] on button "1" at bounding box center [859, 201] width 29 height 22
type input "[DATE]"
click at [861, 202] on button "1" at bounding box center [859, 201] width 29 height 22
type input "[DATE]"
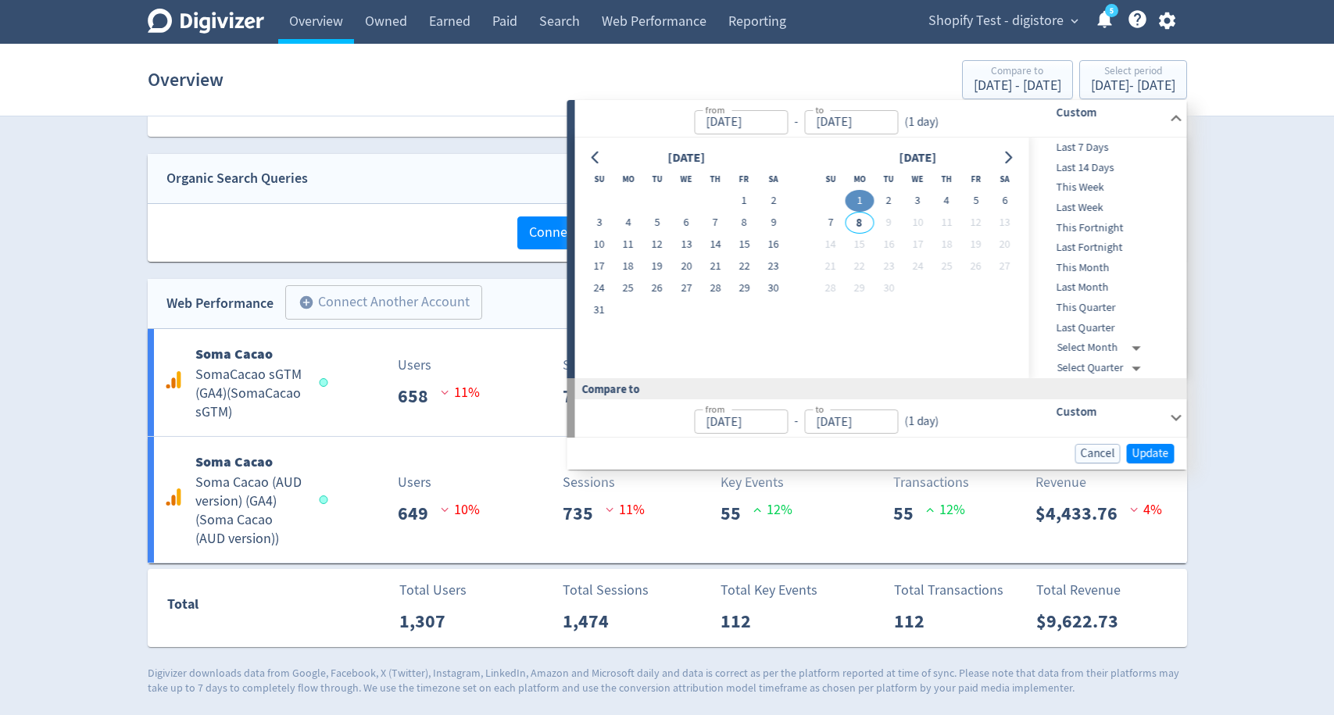
type input "[DATE]"
click at [1148, 448] on span "Update" at bounding box center [1150, 454] width 37 height 12
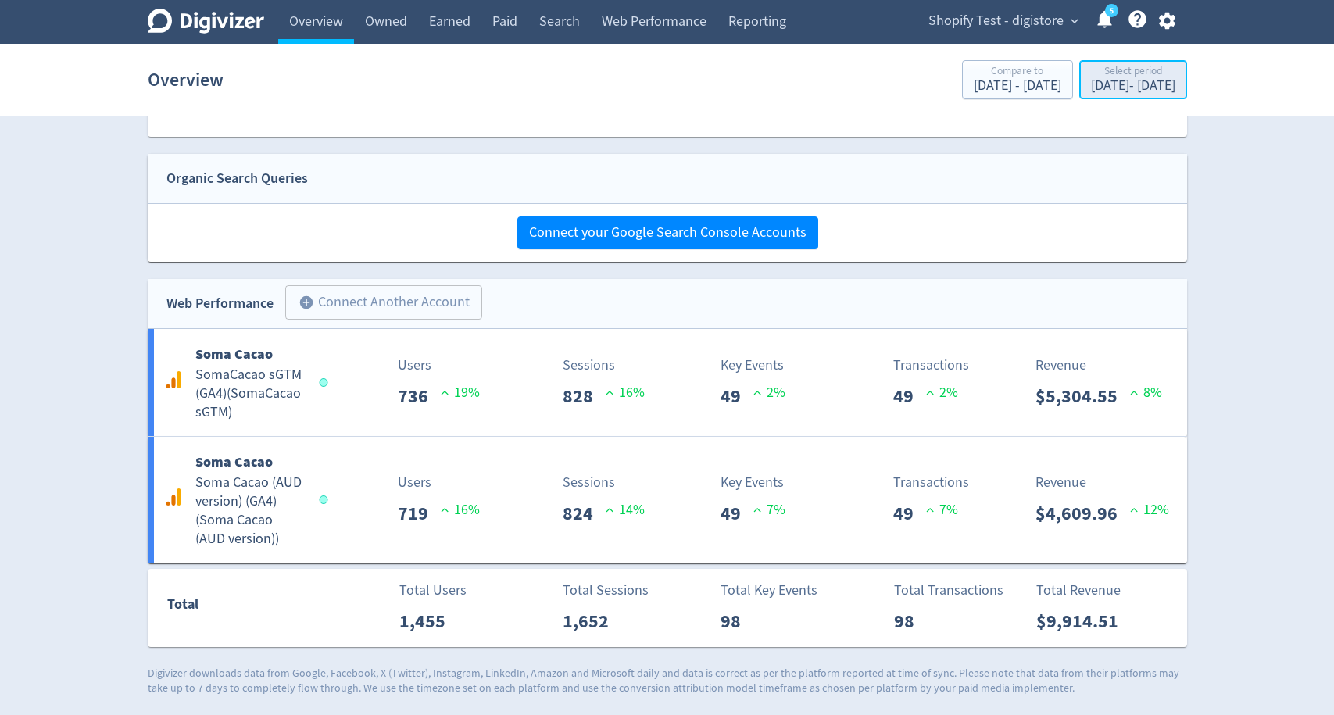
click at [1140, 80] on div "[DATE] - [DATE]" at bounding box center [1133, 86] width 84 height 14
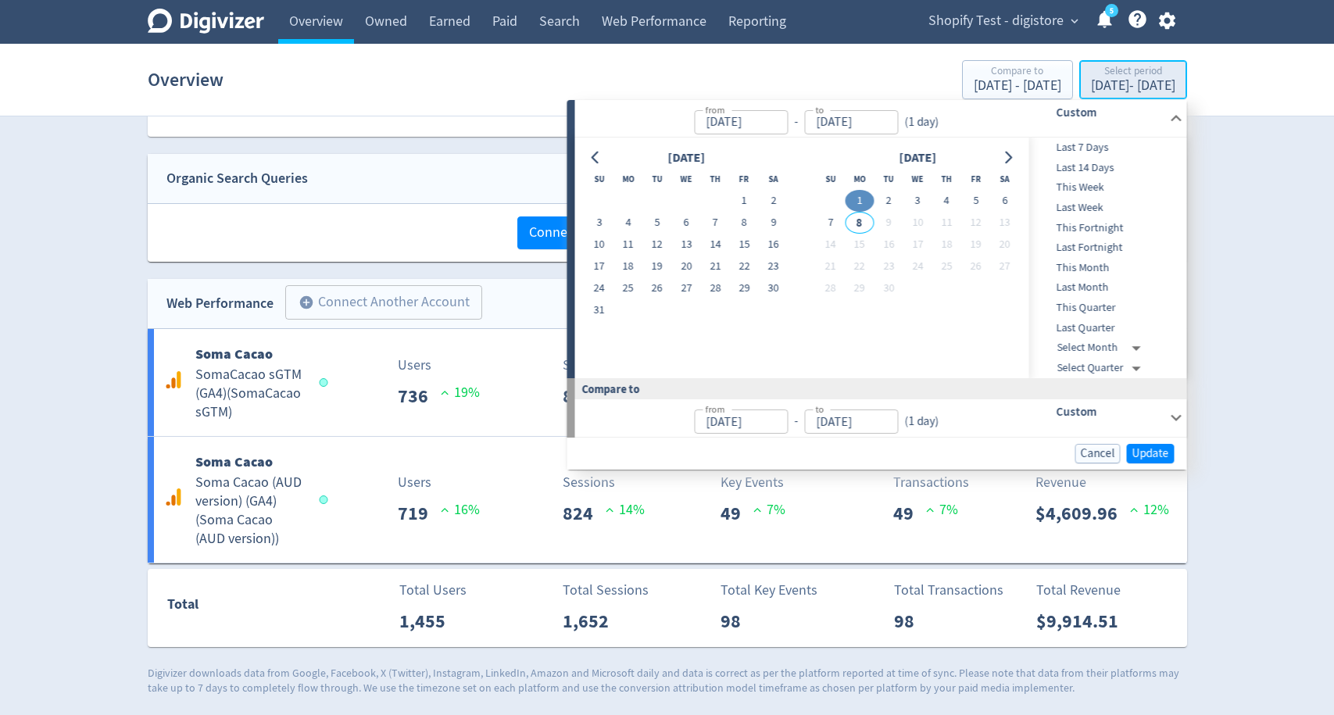
type input "[DATE]"
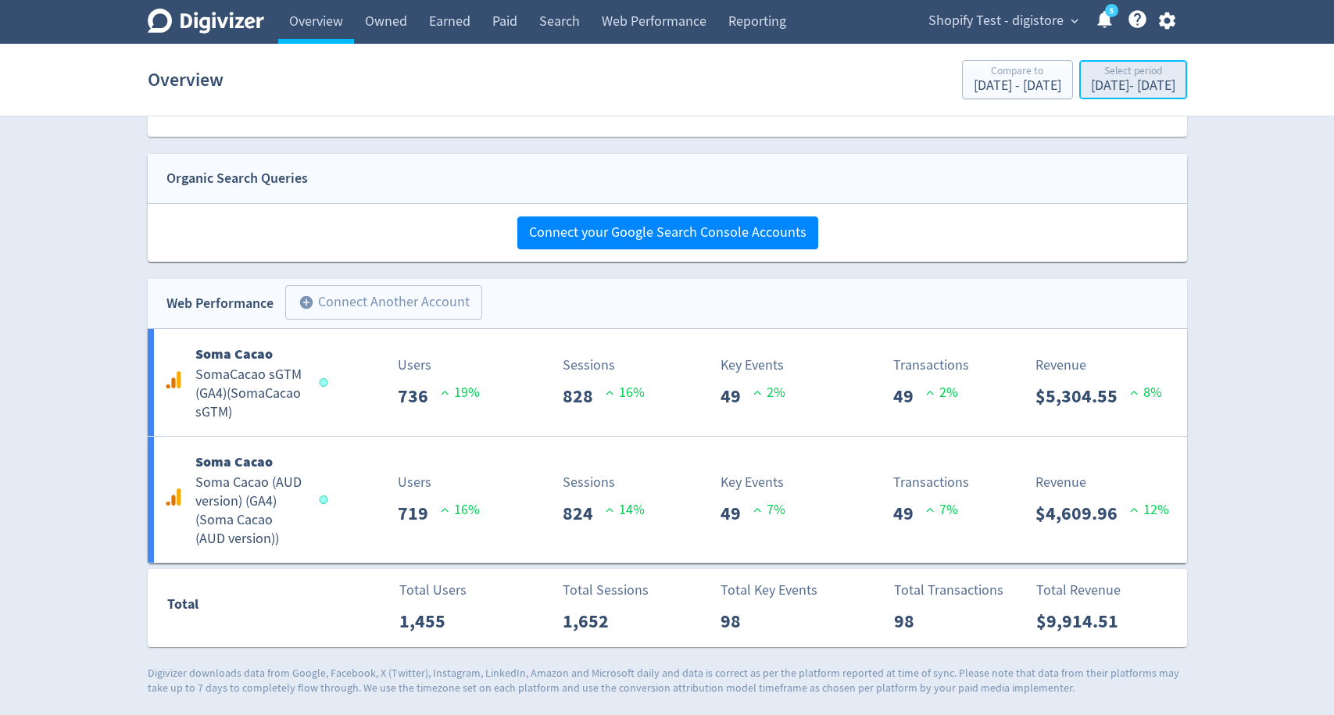
click at [1098, 86] on div "[DATE] - [DATE]" at bounding box center [1133, 86] width 84 height 14
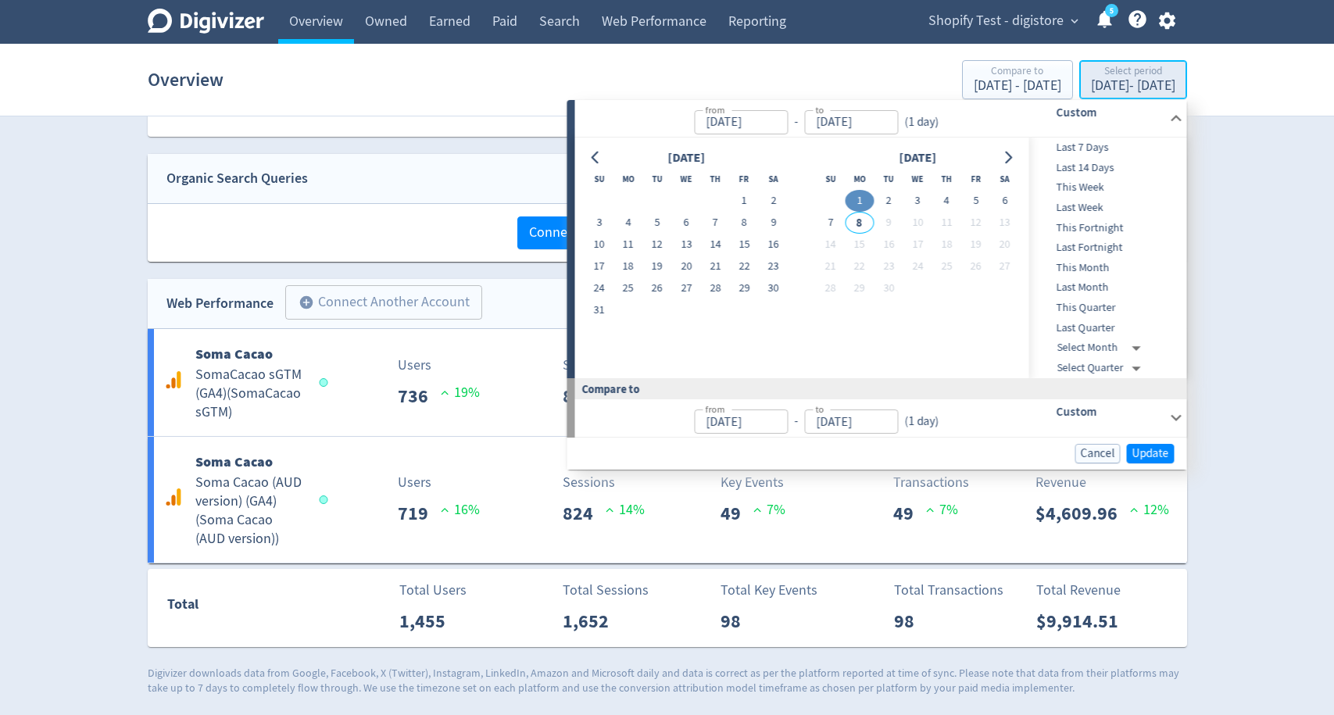
type input "[DATE]"
click at [1002, 198] on button "6" at bounding box center [1004, 201] width 29 height 22
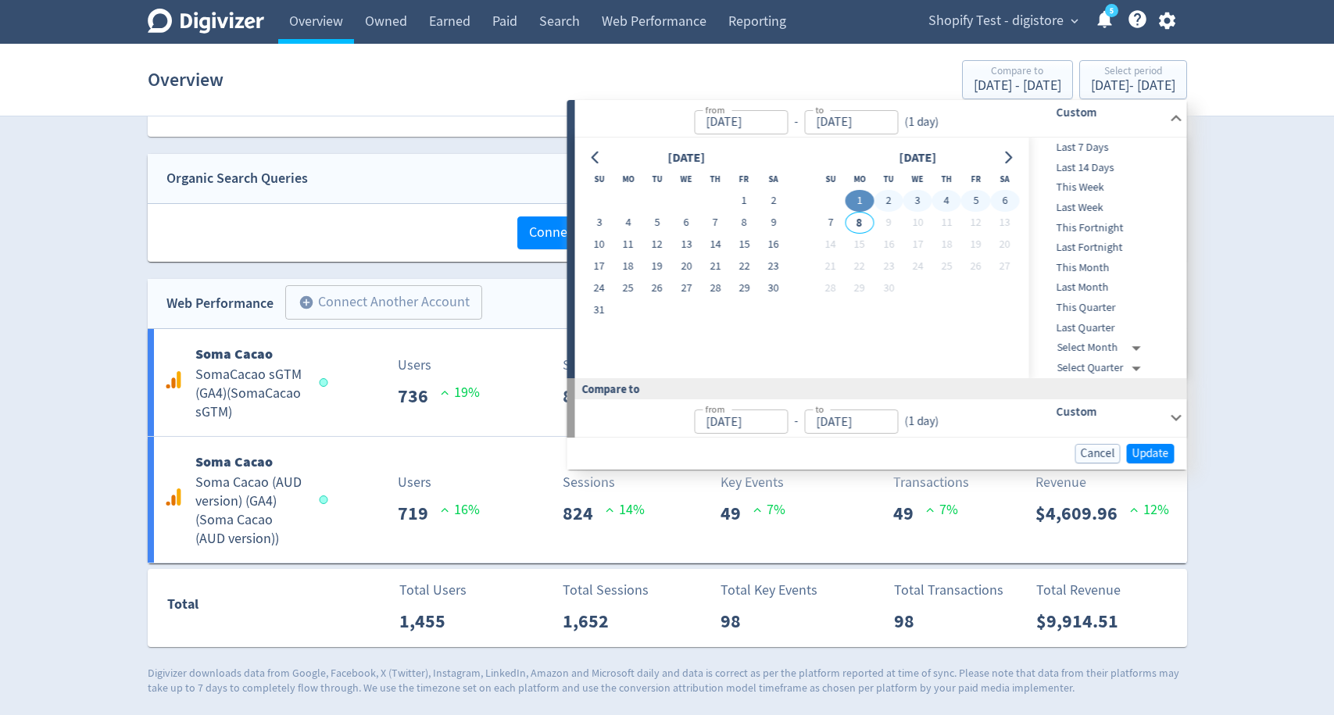
type input "[DATE]"
click at [1143, 453] on span "Update" at bounding box center [1150, 454] width 37 height 12
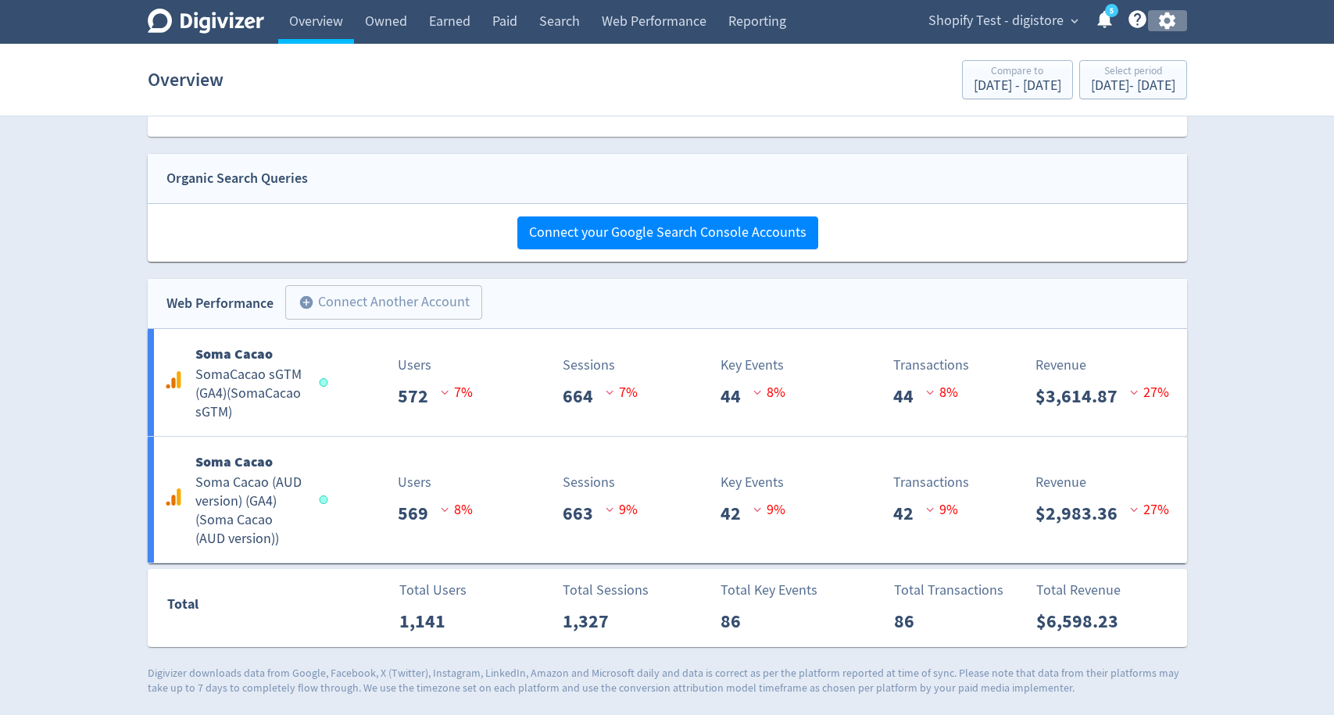
click at [1170, 19] on icon "button" at bounding box center [1167, 21] width 16 height 17
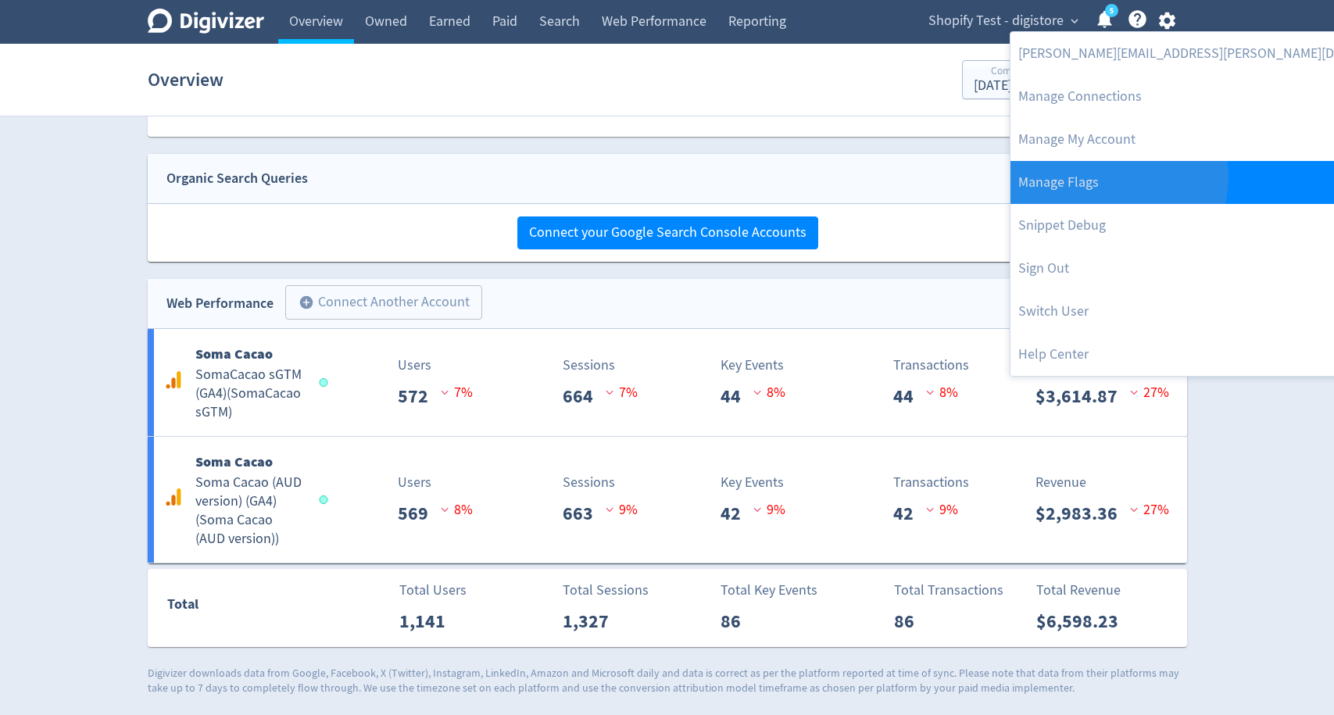
click at [1118, 177] on link "Manage Flags" at bounding box center [1219, 182] width 417 height 43
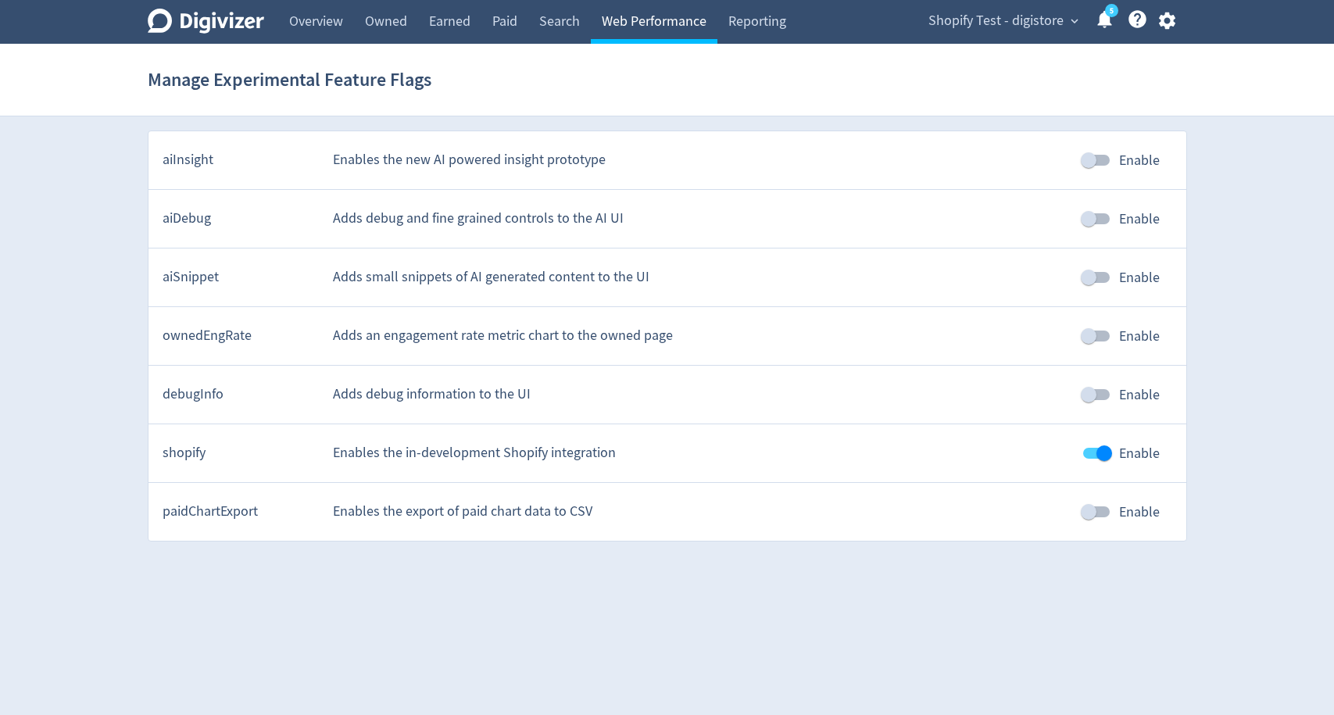
click at [617, 23] on link "Web Performance" at bounding box center [654, 22] width 127 height 44
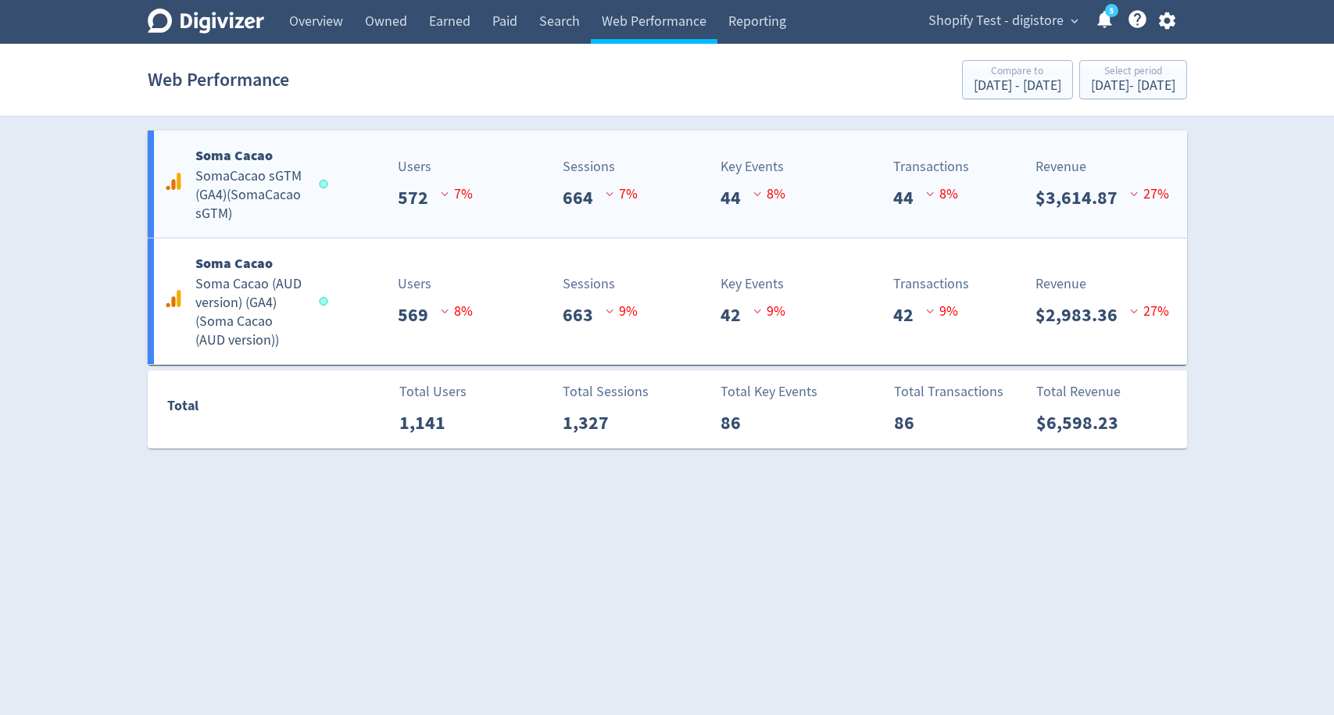
click at [631, 203] on p "7 %" at bounding box center [622, 194] width 32 height 21
